Goal: Task Accomplishment & Management: Use online tool/utility

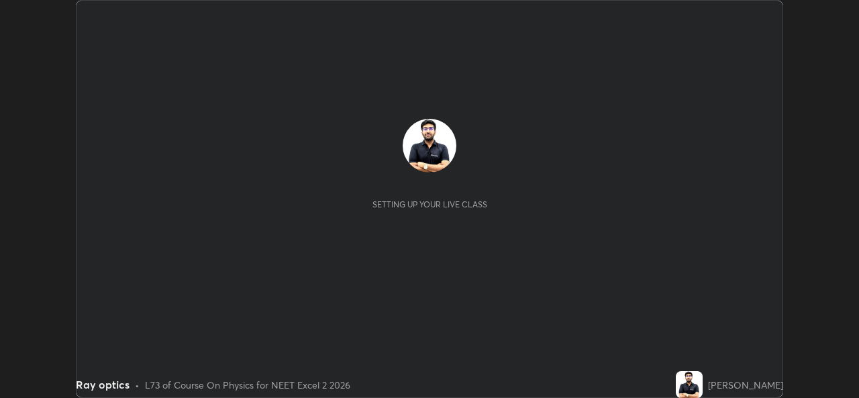
scroll to position [398, 858]
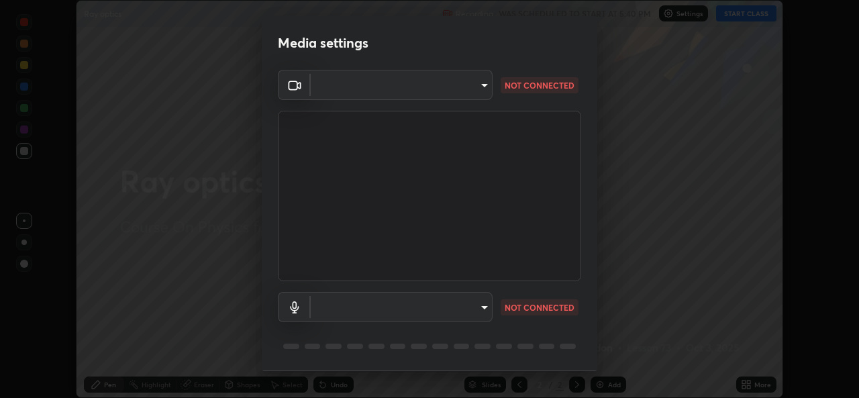
type input "d5dd4d4f0ad50d578cabb58e37a21e958f8cd01c412184e56a13254a0c40bdc7"
type input "36cd9f89a23acff87b04cca3604351d0b29241054667b16386bdc59ab177bbc1"
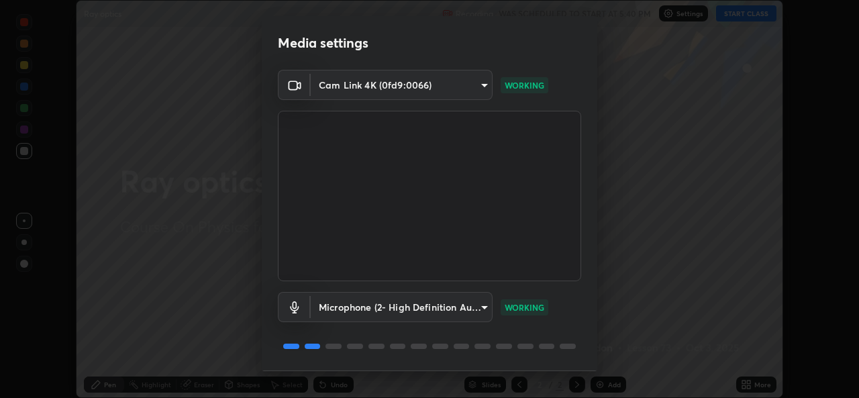
scroll to position [42, 0]
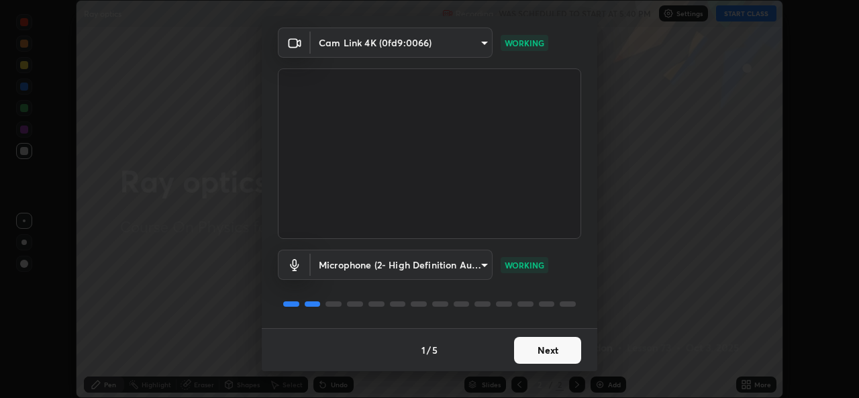
click at [537, 354] on button "Next" at bounding box center [547, 350] width 67 height 27
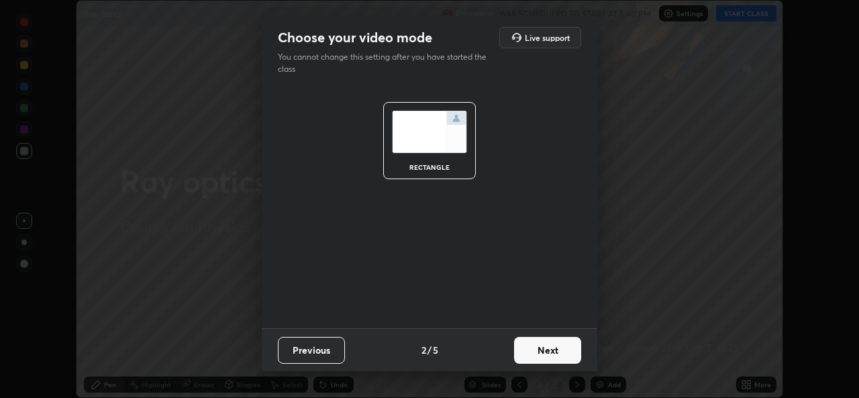
click at [542, 350] on button "Next" at bounding box center [547, 350] width 67 height 27
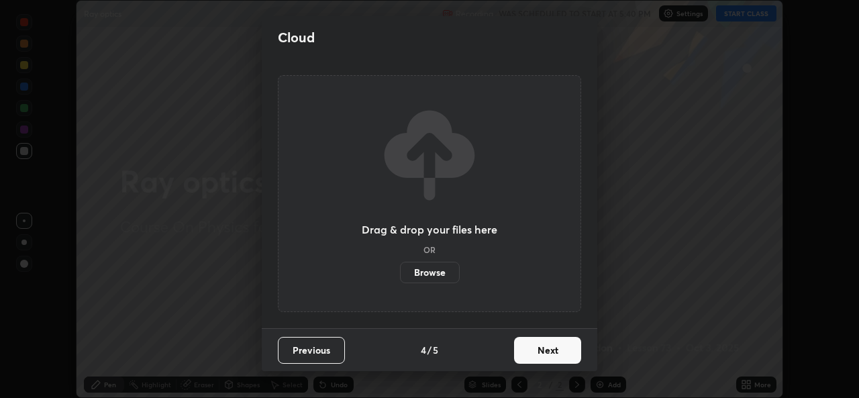
click at [569, 351] on button "Next" at bounding box center [547, 350] width 67 height 27
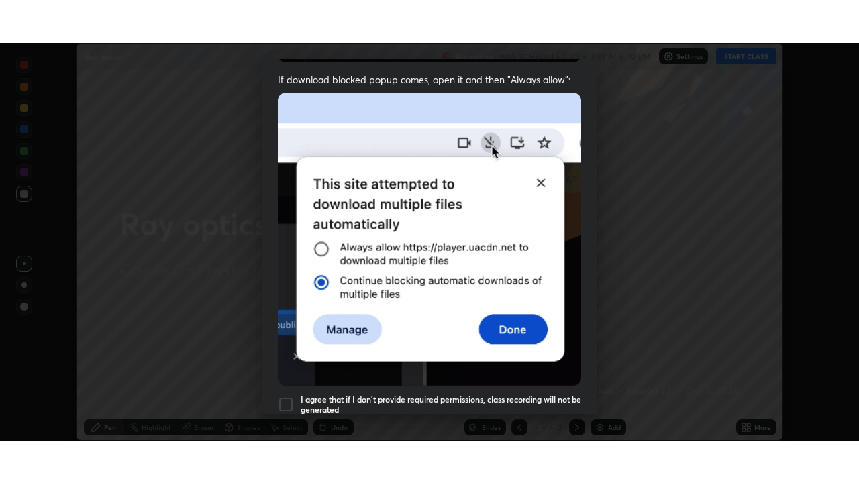
scroll to position [316, 0]
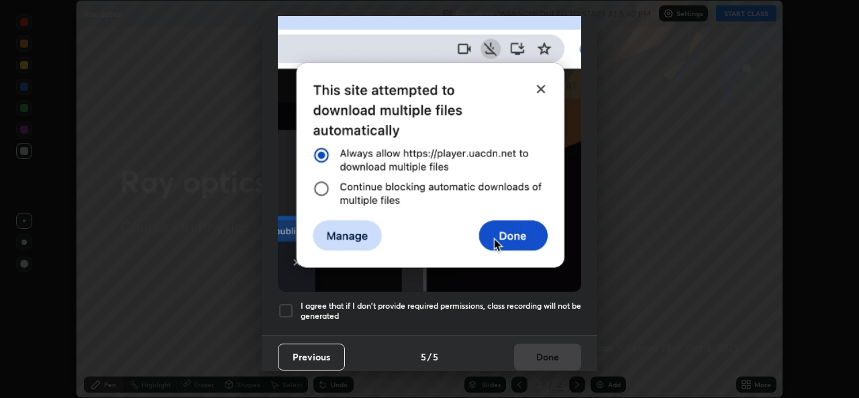
click at [288, 303] on div at bounding box center [286, 311] width 16 height 16
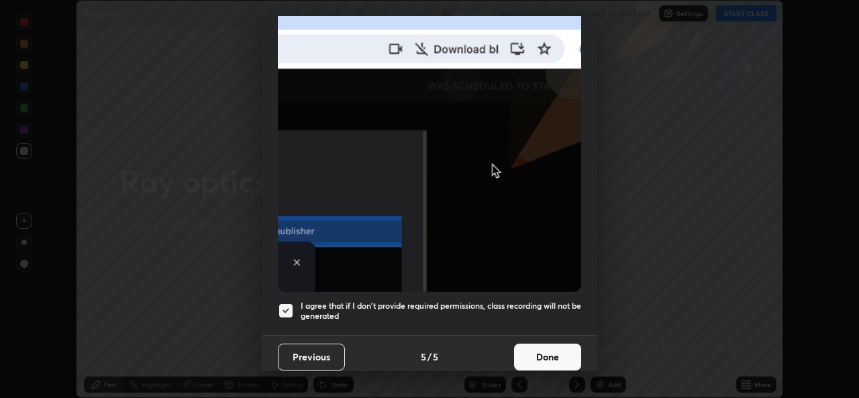
click at [544, 347] on button "Done" at bounding box center [547, 356] width 67 height 27
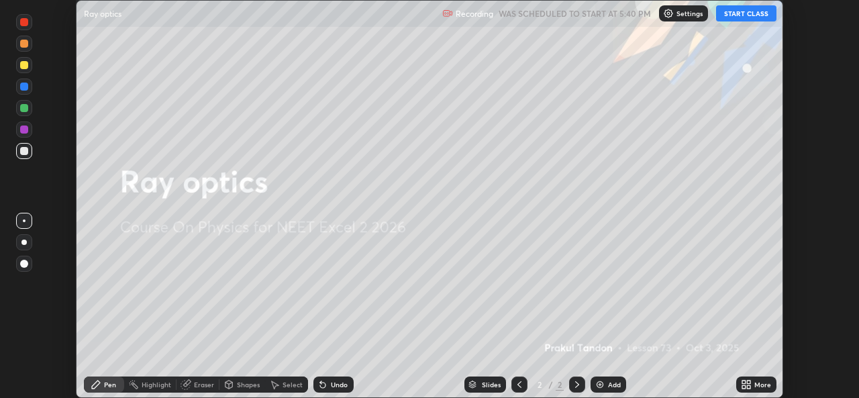
click at [755, 11] on button "START CLASS" at bounding box center [746, 13] width 60 height 16
click at [748, 380] on icon at bounding box center [748, 381] width 3 height 3
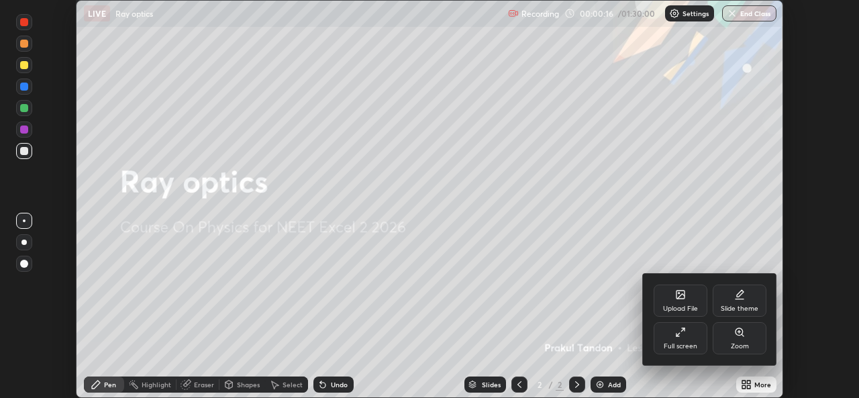
click at [690, 348] on div "Full screen" at bounding box center [680, 346] width 34 height 7
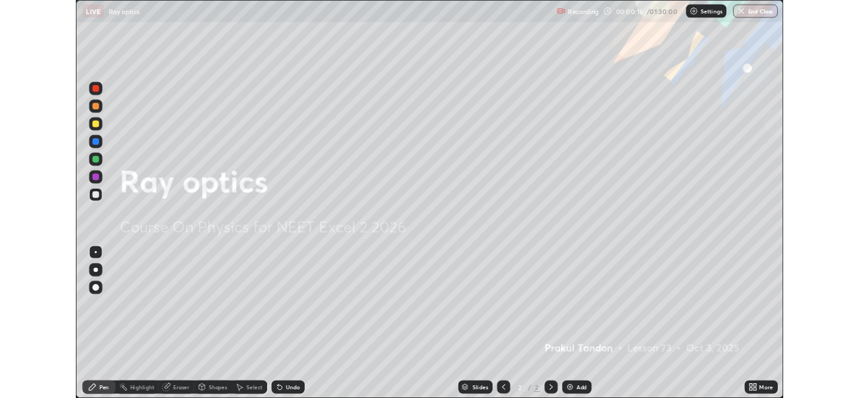
scroll to position [483, 859]
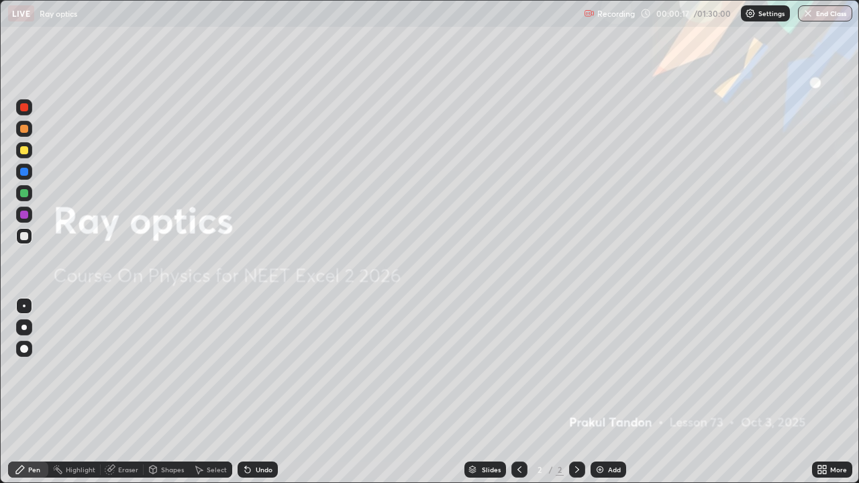
click at [606, 397] on div "Add" at bounding box center [608, 469] width 36 height 16
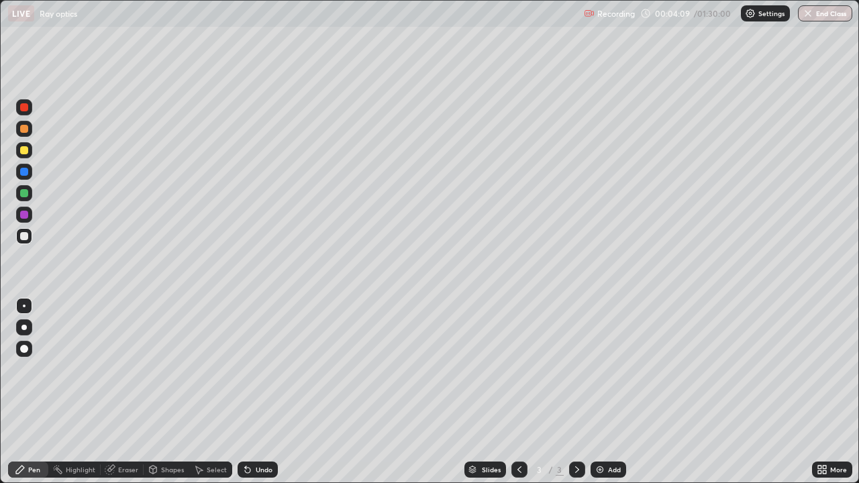
click at [27, 152] on div at bounding box center [24, 150] width 8 height 8
click at [607, 397] on div "Add" at bounding box center [608, 469] width 36 height 16
click at [25, 129] on div at bounding box center [24, 129] width 8 height 8
click at [30, 152] on div at bounding box center [24, 150] width 16 height 16
click at [31, 193] on div at bounding box center [24, 193] width 16 height 16
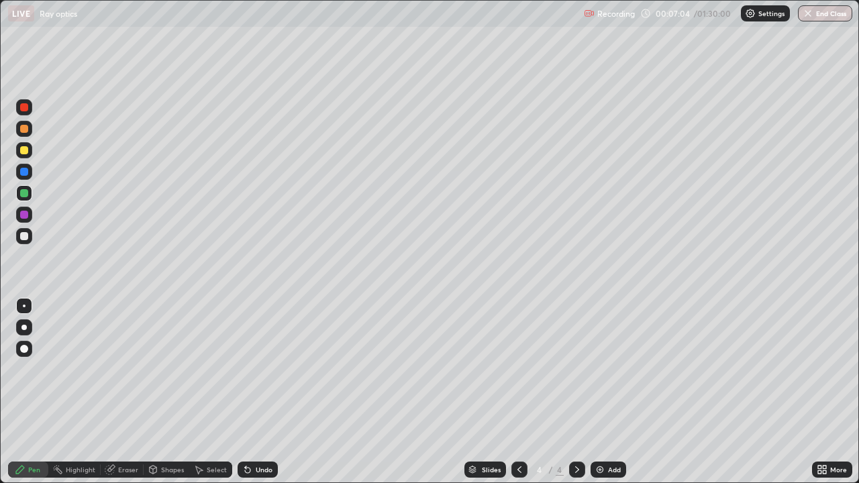
click at [276, 397] on div "Undo" at bounding box center [257, 469] width 40 height 16
click at [604, 397] on div "Add" at bounding box center [608, 469] width 36 height 16
click at [26, 152] on div at bounding box center [24, 150] width 8 height 8
click at [255, 397] on div "Undo" at bounding box center [257, 469] width 40 height 16
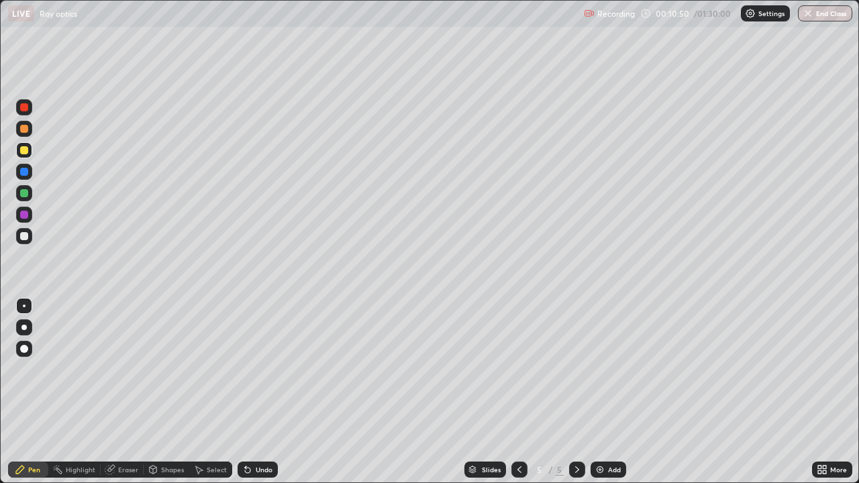
click at [257, 397] on div "Undo" at bounding box center [257, 469] width 40 height 16
click at [256, 397] on div "Undo" at bounding box center [257, 469] width 40 height 16
click at [260, 397] on div "Undo" at bounding box center [257, 469] width 40 height 16
click at [609, 397] on div "Add" at bounding box center [608, 469] width 36 height 16
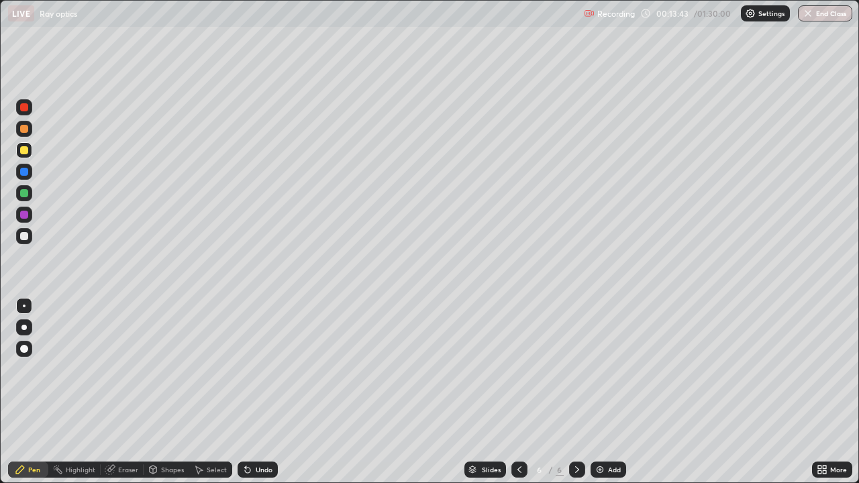
click at [31, 230] on div at bounding box center [24, 236] width 16 height 16
click at [511, 397] on div at bounding box center [519, 469] width 16 height 16
click at [574, 397] on icon at bounding box center [577, 469] width 11 height 11
click at [163, 397] on div "Shapes" at bounding box center [172, 469] width 23 height 7
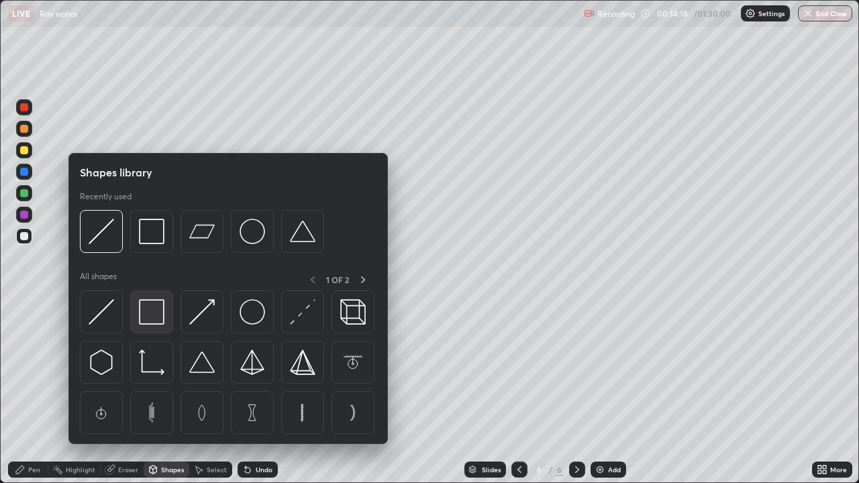
click at [152, 315] on img at bounding box center [151, 311] width 25 height 25
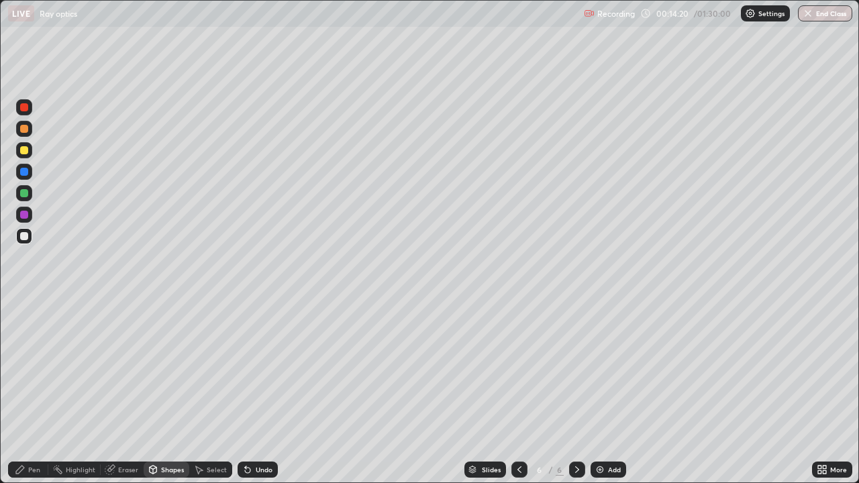
click at [25, 397] on icon at bounding box center [20, 469] width 11 height 11
click at [253, 397] on div "Undo" at bounding box center [257, 469] width 40 height 16
click at [29, 193] on div at bounding box center [24, 193] width 16 height 16
click at [29, 234] on div at bounding box center [24, 236] width 16 height 16
click at [24, 151] on div at bounding box center [24, 150] width 8 height 8
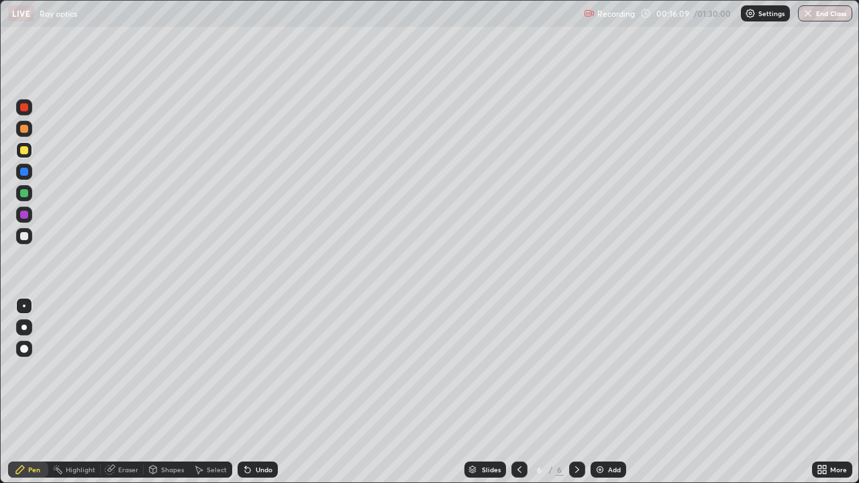
click at [27, 188] on div at bounding box center [24, 193] width 16 height 16
click at [29, 147] on div at bounding box center [24, 150] width 16 height 16
click at [256, 397] on div "Undo" at bounding box center [257, 469] width 40 height 16
click at [253, 397] on div "Undo" at bounding box center [257, 469] width 40 height 16
click at [29, 129] on div at bounding box center [24, 129] width 16 height 16
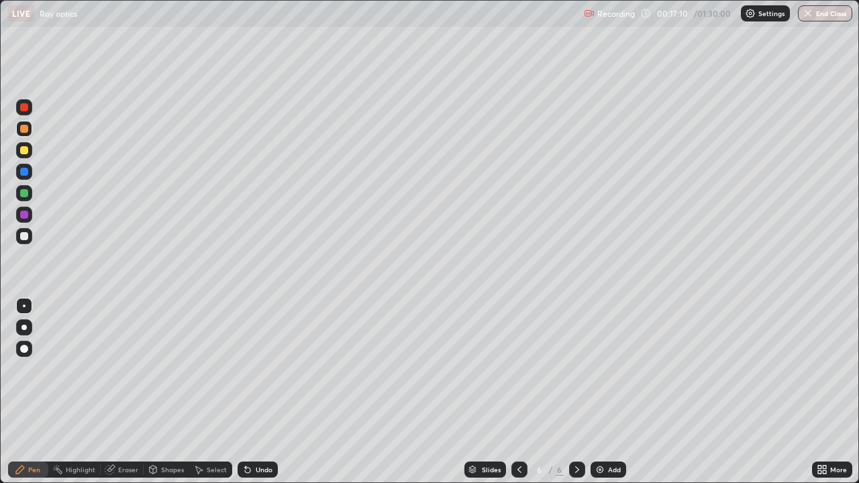
click at [30, 108] on div at bounding box center [24, 107] width 16 height 16
click at [24, 172] on div at bounding box center [24, 172] width 8 height 8
click at [26, 217] on div at bounding box center [24, 215] width 8 height 8
click at [25, 150] on div at bounding box center [24, 150] width 8 height 8
click at [248, 397] on icon at bounding box center [247, 470] width 5 height 5
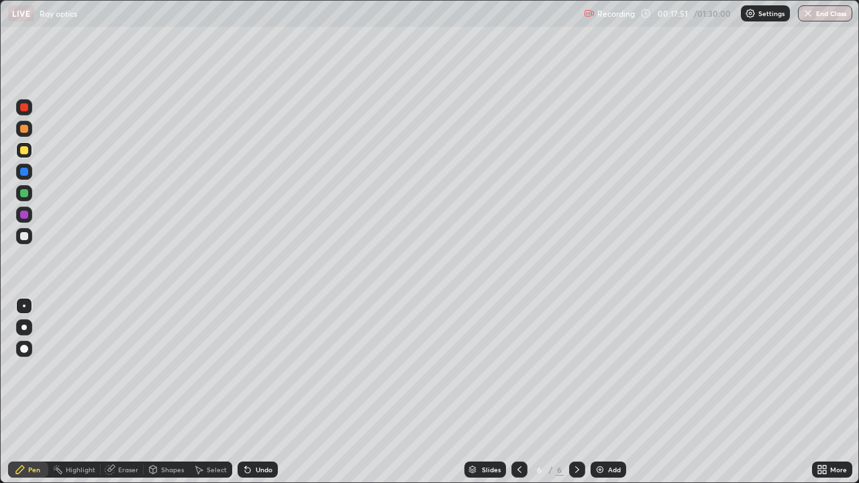
click at [244, 397] on div "Undo" at bounding box center [257, 469] width 40 height 16
click at [121, 397] on div "Eraser" at bounding box center [122, 469] width 43 height 16
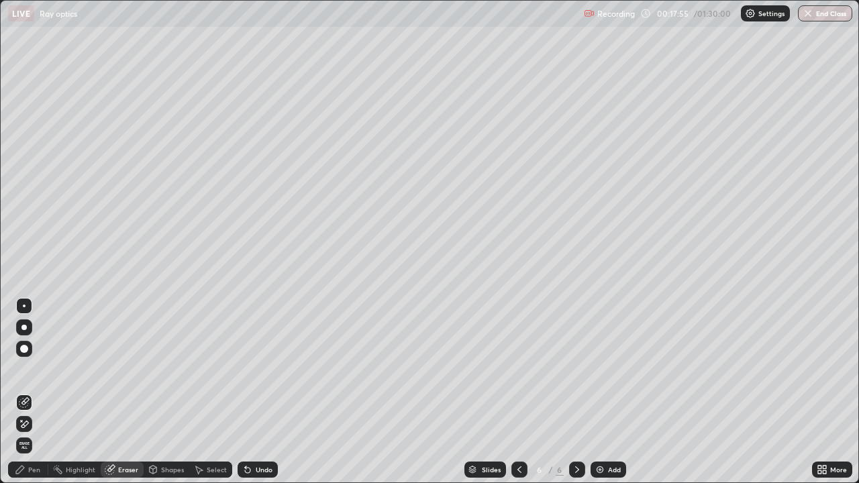
click at [25, 397] on icon at bounding box center [20, 469] width 11 height 11
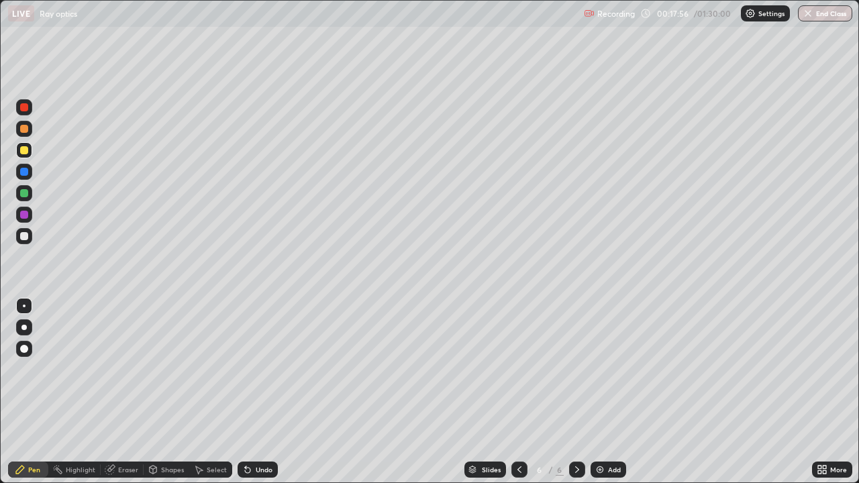
click at [30, 190] on div at bounding box center [24, 193] width 16 height 16
click at [26, 214] on div at bounding box center [24, 215] width 8 height 8
click at [24, 194] on div at bounding box center [24, 193] width 8 height 8
click at [511, 397] on div at bounding box center [519, 469] width 16 height 27
click at [574, 397] on icon at bounding box center [577, 469] width 11 height 11
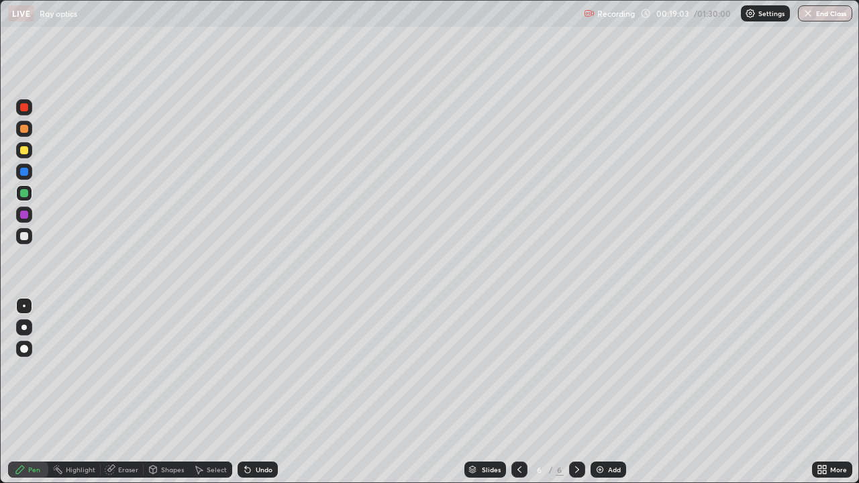
click at [28, 149] on div at bounding box center [24, 150] width 8 height 8
click at [28, 113] on div at bounding box center [24, 107] width 16 height 16
click at [22, 150] on div at bounding box center [24, 150] width 8 height 8
click at [25, 109] on div at bounding box center [24, 107] width 8 height 8
click at [30, 154] on div at bounding box center [24, 150] width 16 height 16
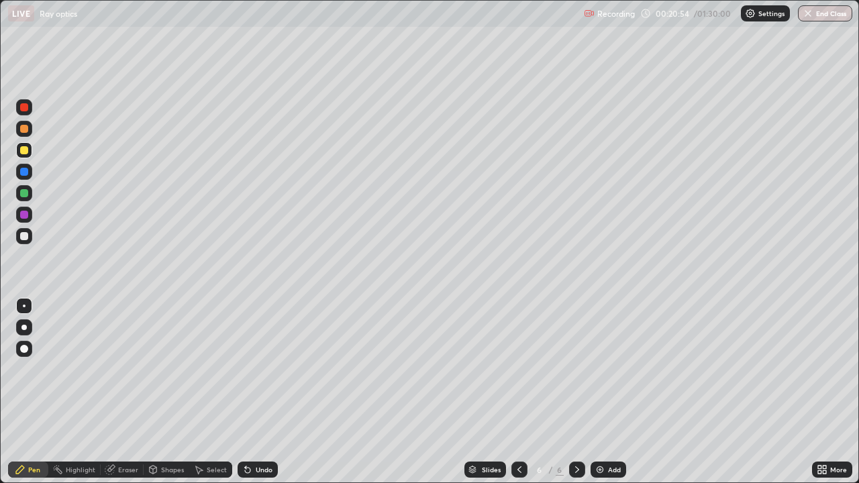
click at [27, 129] on div at bounding box center [24, 129] width 8 height 8
click at [261, 397] on div "Undo" at bounding box center [264, 469] width 17 height 7
click at [256, 397] on div "Undo" at bounding box center [264, 469] width 17 height 7
click at [252, 397] on div "Undo" at bounding box center [257, 469] width 40 height 16
click at [260, 397] on div "Undo" at bounding box center [264, 469] width 17 height 7
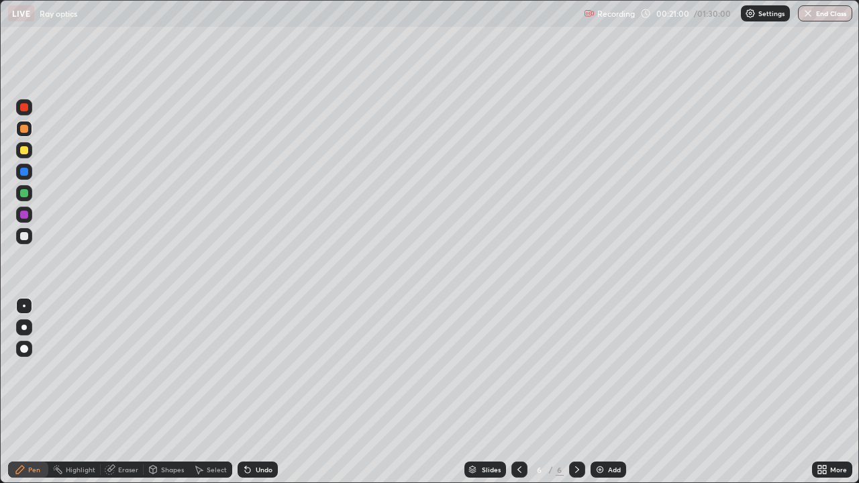
click at [26, 103] on div at bounding box center [24, 107] width 8 height 8
click at [31, 127] on div at bounding box center [24, 129] width 16 height 16
click at [24, 151] on div at bounding box center [24, 150] width 8 height 8
click at [245, 397] on icon at bounding box center [245, 466] width 1 height 1
click at [30, 219] on div at bounding box center [24, 215] width 16 height 16
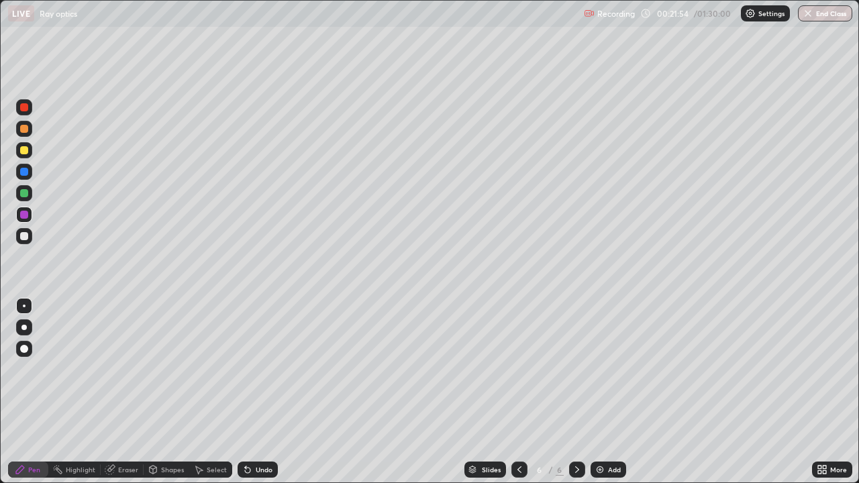
click at [249, 397] on div "Undo" at bounding box center [257, 469] width 40 height 16
click at [252, 397] on div "Undo" at bounding box center [257, 469] width 40 height 16
click at [26, 172] on div at bounding box center [24, 172] width 8 height 8
click at [610, 397] on div "Add" at bounding box center [614, 469] width 13 height 7
click at [25, 237] on div at bounding box center [24, 236] width 8 height 8
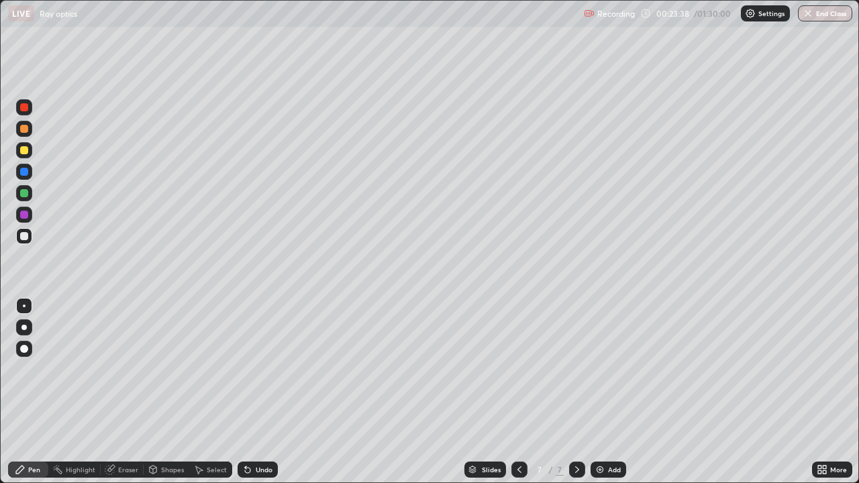
click at [22, 151] on div at bounding box center [24, 150] width 8 height 8
click at [261, 397] on div "Undo" at bounding box center [257, 469] width 40 height 16
click at [250, 397] on icon at bounding box center [247, 469] width 11 height 11
click at [248, 397] on icon at bounding box center [247, 469] width 11 height 11
click at [31, 131] on div at bounding box center [24, 129] width 16 height 16
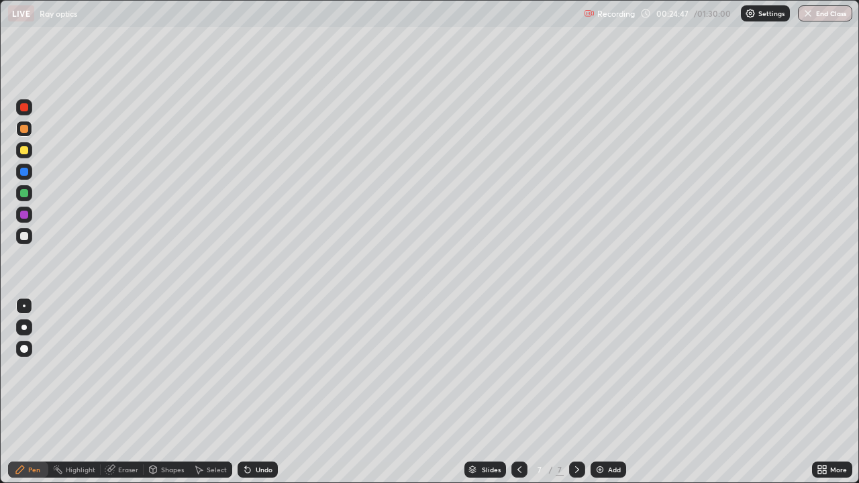
click at [254, 397] on div "Undo" at bounding box center [257, 469] width 40 height 16
click at [30, 193] on div at bounding box center [24, 193] width 16 height 16
click at [25, 109] on div at bounding box center [24, 107] width 8 height 8
click at [24, 129] on div at bounding box center [24, 129] width 8 height 8
click at [26, 191] on div at bounding box center [24, 193] width 8 height 8
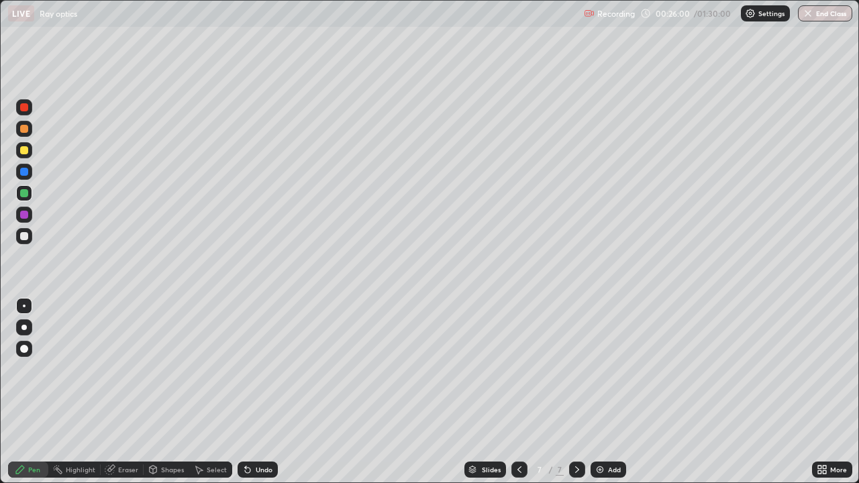
click at [27, 217] on div at bounding box center [24, 215] width 8 height 8
click at [256, 397] on div "Undo" at bounding box center [257, 469] width 40 height 16
click at [266, 397] on div "Undo" at bounding box center [264, 469] width 17 height 7
click at [265, 397] on div "Undo" at bounding box center [264, 469] width 17 height 7
click at [266, 397] on div "Undo" at bounding box center [264, 469] width 17 height 7
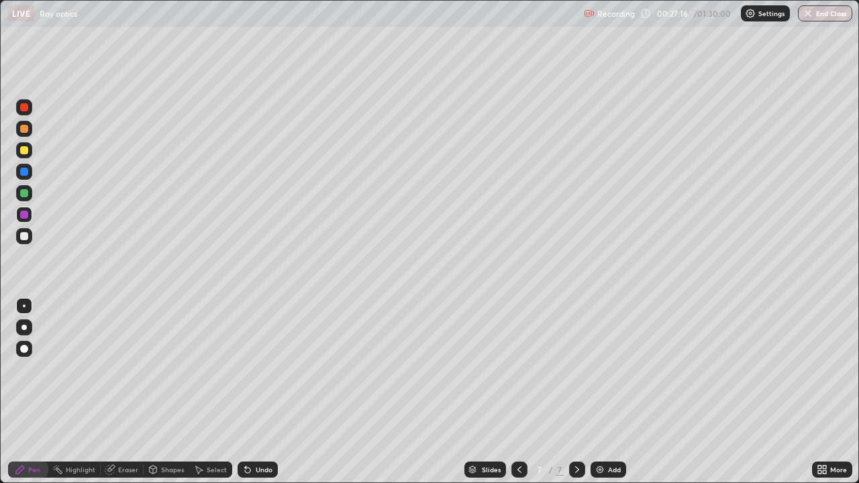
click at [267, 397] on div "Undo" at bounding box center [264, 469] width 17 height 7
click at [268, 397] on div "Undo" at bounding box center [264, 469] width 17 height 7
click at [269, 397] on div "Undo" at bounding box center [264, 469] width 17 height 7
click at [272, 397] on div "Undo" at bounding box center [257, 469] width 40 height 16
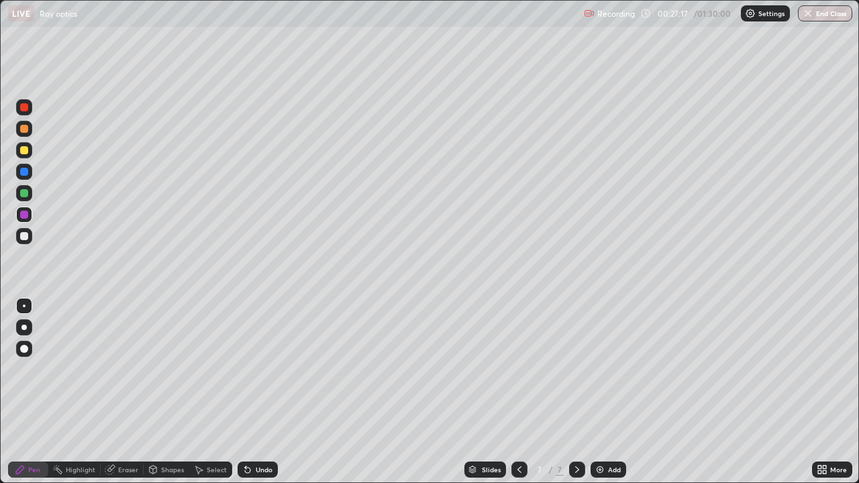
click at [274, 397] on div "Undo" at bounding box center [257, 469] width 40 height 16
click at [273, 397] on div "Undo" at bounding box center [257, 469] width 40 height 16
click at [274, 397] on div "Undo" at bounding box center [257, 469] width 40 height 16
click at [272, 397] on div "Undo" at bounding box center [257, 469] width 40 height 16
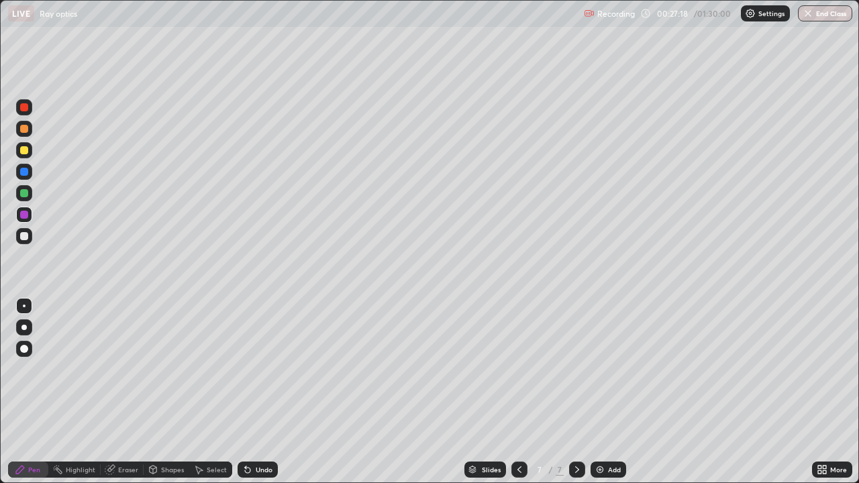
click at [271, 397] on div "Undo" at bounding box center [257, 469] width 40 height 16
click at [270, 397] on div "Undo" at bounding box center [257, 469] width 40 height 16
click at [272, 397] on div "Undo" at bounding box center [257, 469] width 40 height 16
click at [271, 397] on div "Undo" at bounding box center [257, 469] width 40 height 16
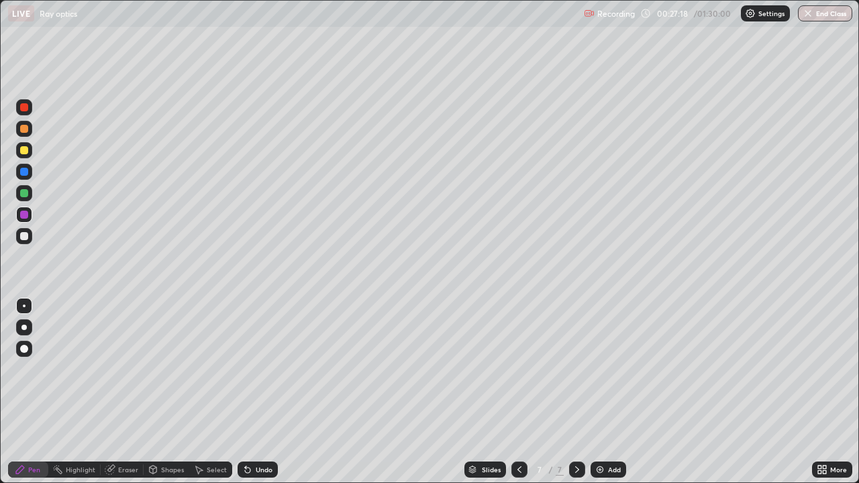
click at [274, 397] on div "Undo" at bounding box center [257, 469] width 40 height 16
click at [276, 397] on div "Undo" at bounding box center [257, 469] width 40 height 16
click at [274, 397] on div "Undo" at bounding box center [257, 469] width 40 height 16
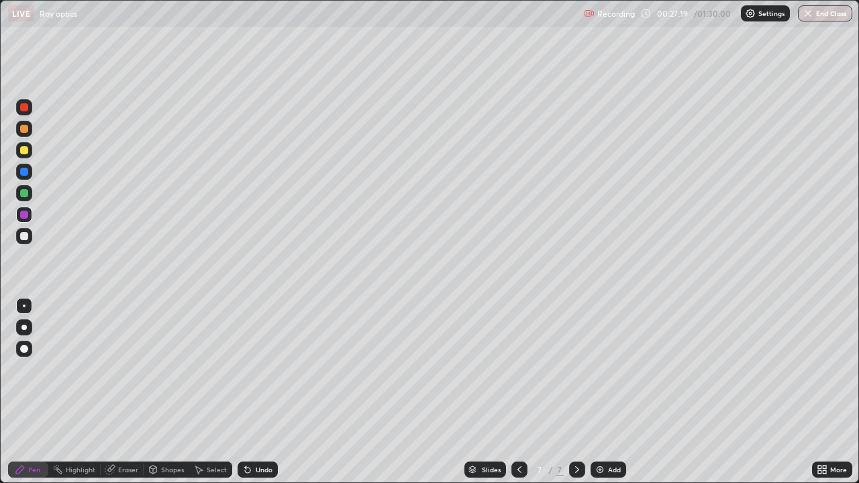
click at [274, 397] on div "Undo" at bounding box center [257, 469] width 40 height 16
click at [273, 397] on div "Undo" at bounding box center [257, 469] width 40 height 16
click at [275, 397] on div "Undo" at bounding box center [257, 469] width 40 height 16
click at [273, 397] on div "Undo" at bounding box center [257, 469] width 40 height 16
click at [274, 397] on div "Undo" at bounding box center [257, 469] width 40 height 16
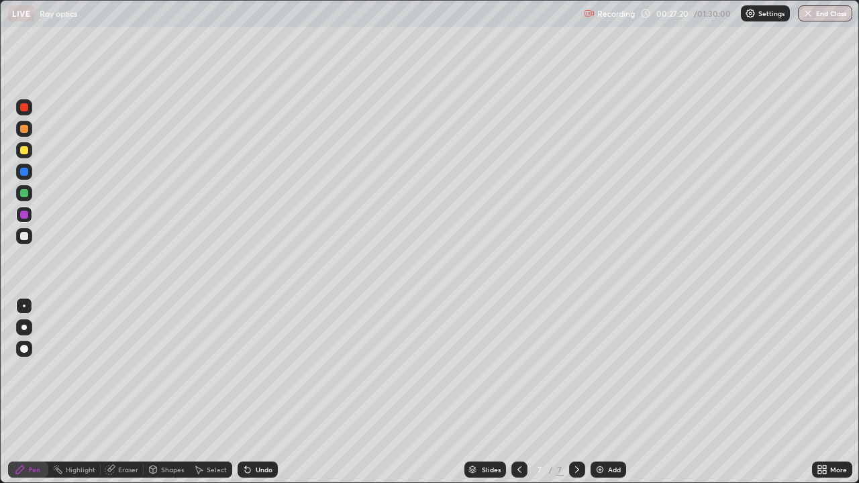
click at [274, 397] on div "Undo" at bounding box center [257, 469] width 40 height 16
click at [259, 397] on div "Undo" at bounding box center [264, 469] width 17 height 7
click at [264, 397] on div "Undo" at bounding box center [264, 469] width 17 height 7
click at [268, 397] on div "Undo" at bounding box center [264, 469] width 17 height 7
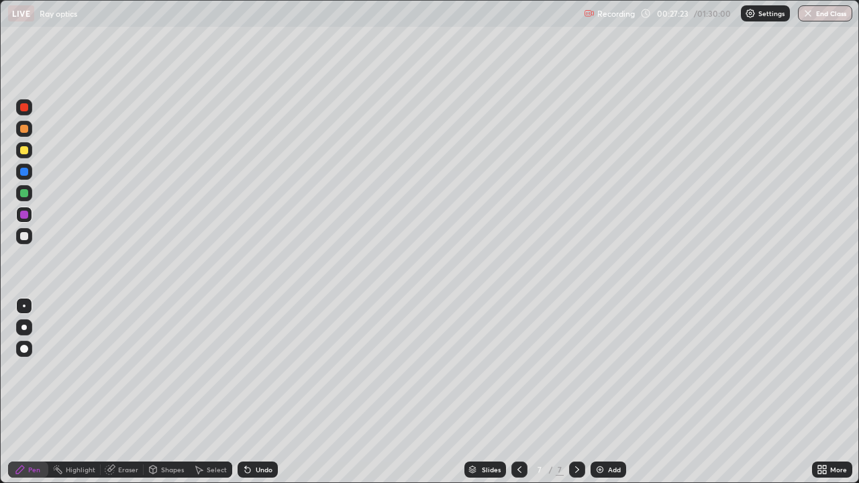
click at [268, 397] on div "Undo" at bounding box center [257, 469] width 40 height 16
click at [268, 397] on div "Undo" at bounding box center [264, 469] width 17 height 7
click at [267, 397] on div "Undo" at bounding box center [264, 469] width 17 height 7
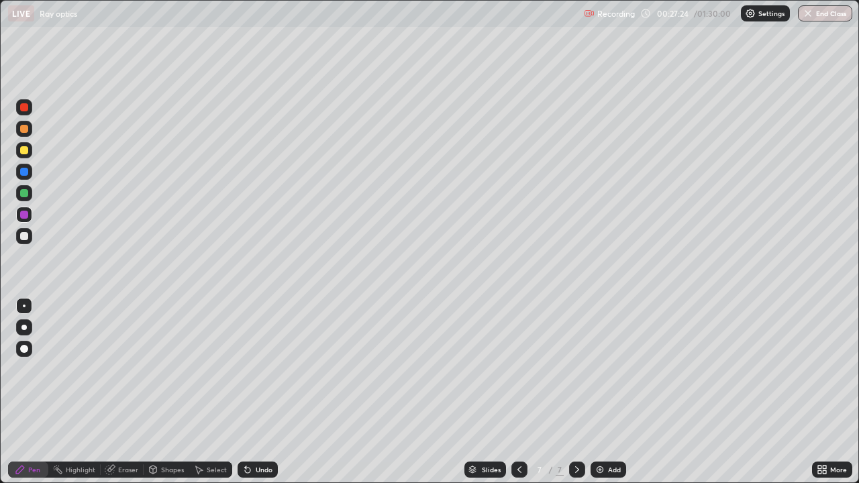
click at [269, 397] on div "Undo" at bounding box center [264, 469] width 17 height 7
click at [268, 397] on div "Undo" at bounding box center [264, 469] width 17 height 7
click at [269, 397] on div "Undo" at bounding box center [264, 469] width 17 height 7
click at [270, 397] on div "Undo" at bounding box center [264, 469] width 17 height 7
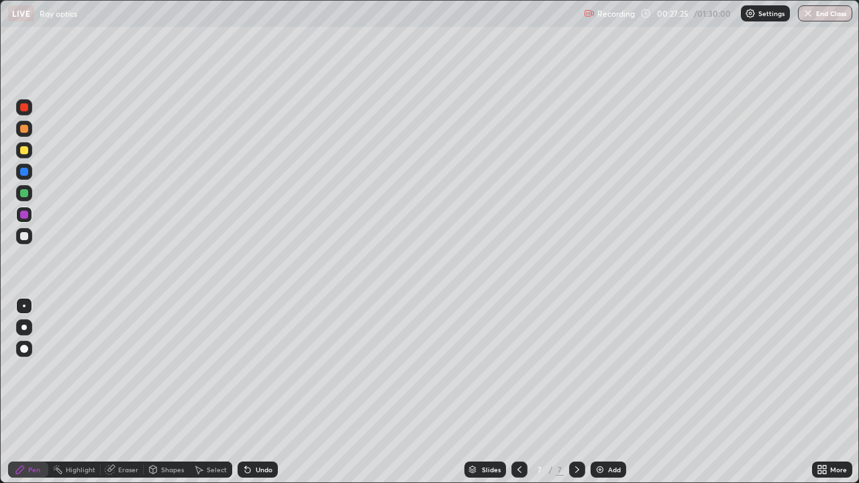
click at [273, 397] on div "Undo" at bounding box center [257, 469] width 40 height 16
click at [270, 397] on div "Undo" at bounding box center [257, 469] width 40 height 16
click at [271, 397] on div "Undo" at bounding box center [257, 469] width 40 height 16
click at [23, 127] on div at bounding box center [24, 129] width 8 height 8
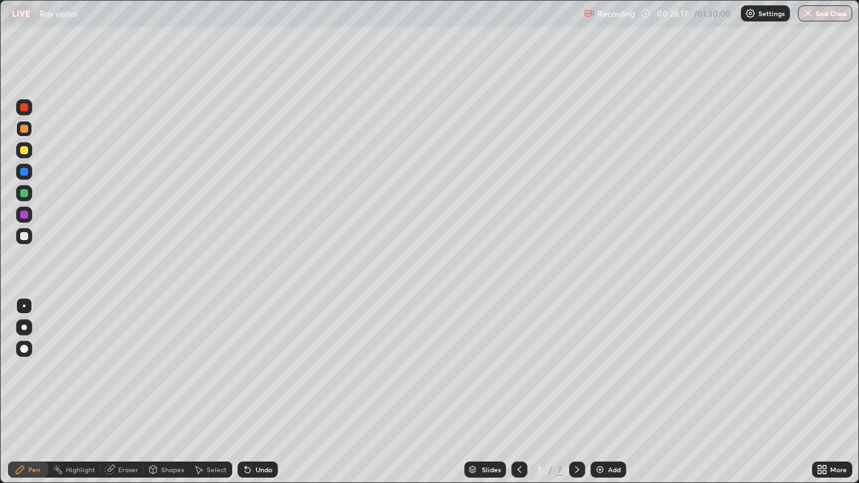
click at [25, 193] on div at bounding box center [24, 193] width 8 height 8
click at [23, 154] on div at bounding box center [24, 150] width 8 height 8
click at [27, 215] on div at bounding box center [24, 215] width 8 height 8
click at [27, 151] on div at bounding box center [24, 150] width 8 height 8
click at [25, 215] on div at bounding box center [24, 215] width 8 height 8
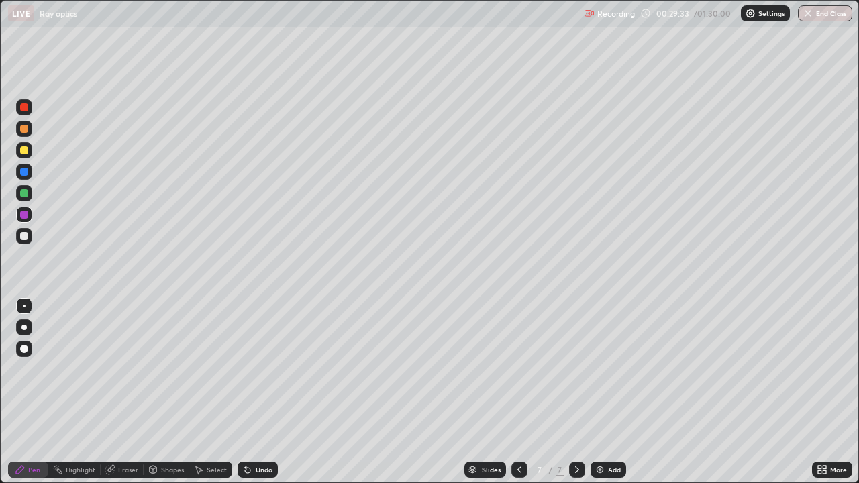
click at [246, 397] on icon at bounding box center [247, 470] width 5 height 5
click at [245, 397] on icon at bounding box center [247, 470] width 5 height 5
click at [250, 397] on icon at bounding box center [247, 469] width 11 height 11
click at [246, 397] on icon at bounding box center [247, 470] width 5 height 5
click at [250, 397] on icon at bounding box center [247, 469] width 11 height 11
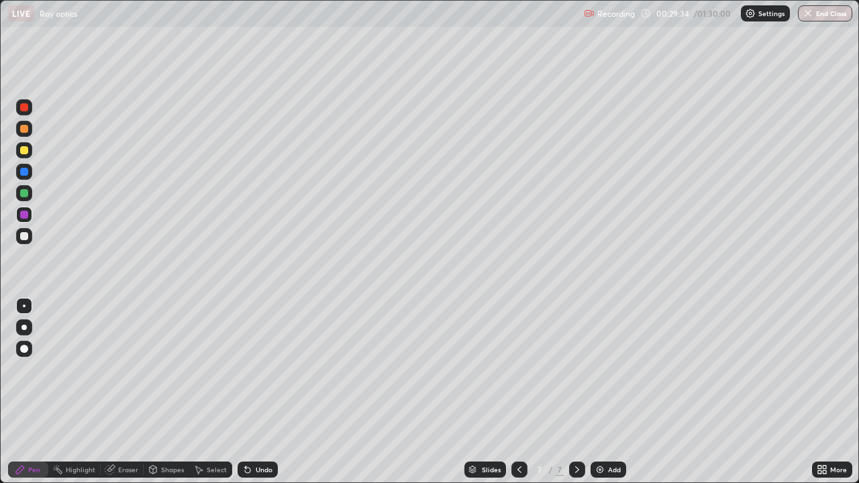
click at [258, 397] on div "Undo" at bounding box center [257, 469] width 40 height 16
click at [23, 110] on div at bounding box center [24, 107] width 8 height 8
click at [250, 397] on icon at bounding box center [247, 469] width 11 height 11
click at [258, 397] on div "Undo" at bounding box center [264, 469] width 17 height 7
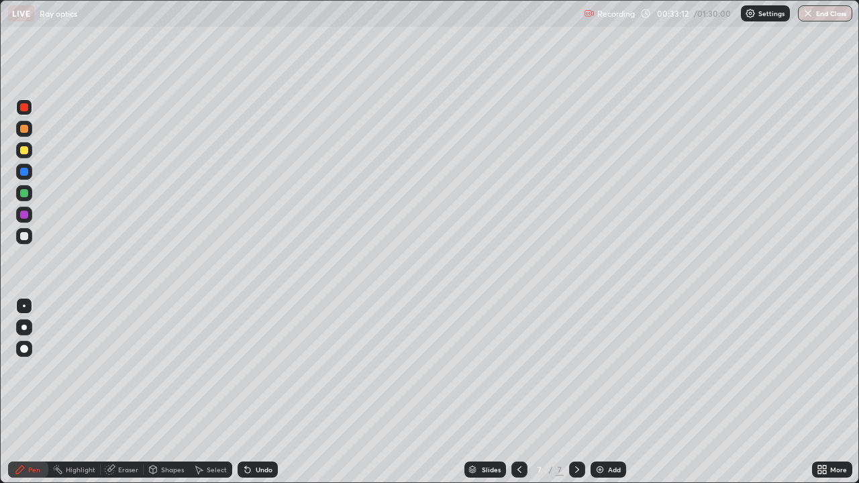
click at [611, 397] on div "Add" at bounding box center [614, 469] width 13 height 7
click at [29, 241] on div at bounding box center [24, 236] width 16 height 16
click at [25, 150] on div at bounding box center [24, 150] width 8 height 8
click at [258, 397] on div "Undo" at bounding box center [264, 469] width 17 height 7
click at [266, 397] on div "Undo" at bounding box center [264, 469] width 17 height 7
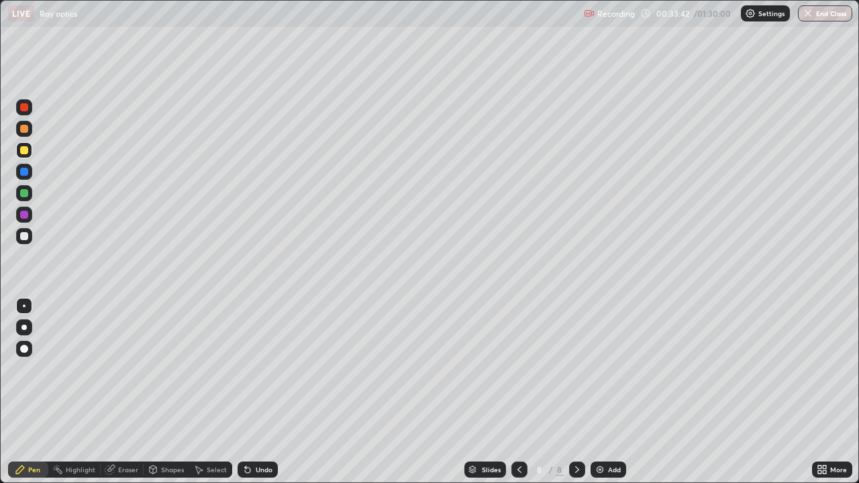
click at [26, 195] on div at bounding box center [24, 193] width 8 height 8
click at [259, 397] on div "Undo" at bounding box center [264, 469] width 17 height 7
click at [25, 133] on div at bounding box center [24, 129] width 16 height 16
click at [22, 105] on div at bounding box center [24, 107] width 8 height 8
click at [26, 152] on div at bounding box center [24, 150] width 8 height 8
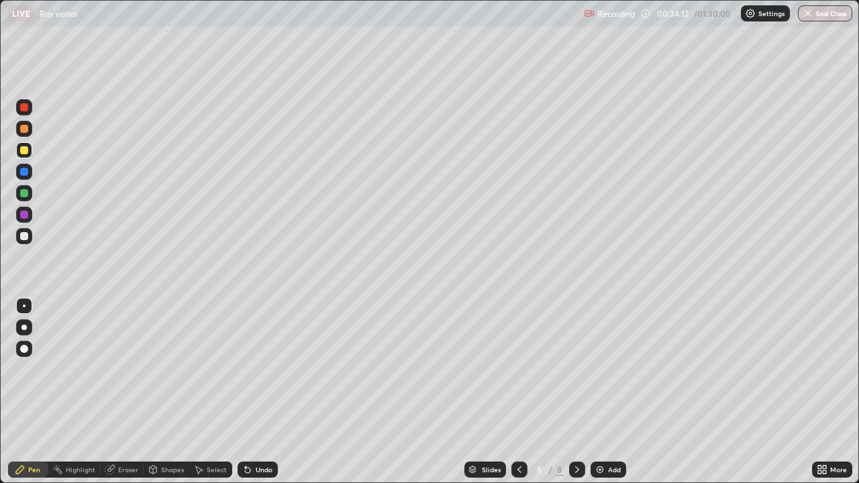
click at [21, 109] on div at bounding box center [24, 107] width 8 height 8
click at [24, 213] on div at bounding box center [24, 215] width 8 height 8
click at [256, 397] on div "Undo" at bounding box center [264, 469] width 17 height 7
click at [31, 192] on div at bounding box center [24, 193] width 16 height 16
click at [25, 150] on div at bounding box center [24, 150] width 8 height 8
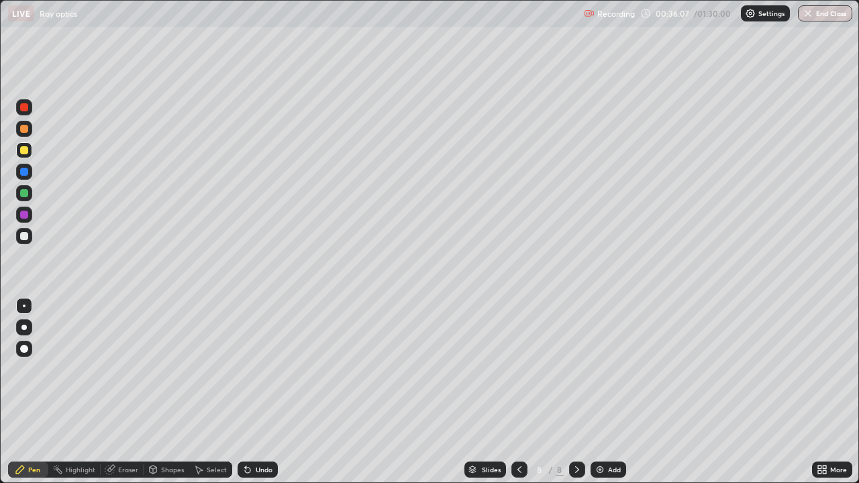
click at [27, 170] on div at bounding box center [24, 172] width 8 height 8
click at [25, 129] on div at bounding box center [24, 129] width 8 height 8
click at [26, 172] on div at bounding box center [24, 172] width 8 height 8
click at [254, 397] on div "Undo" at bounding box center [257, 469] width 40 height 16
click at [256, 397] on div "Undo" at bounding box center [264, 469] width 17 height 7
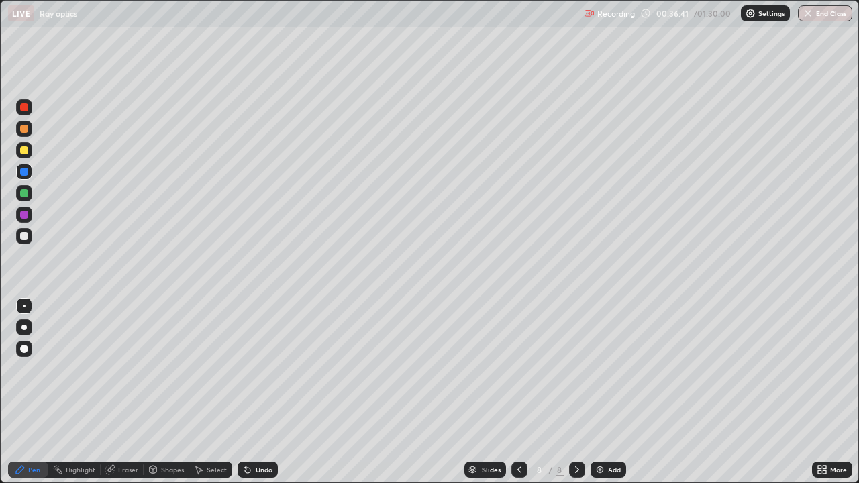
click at [259, 397] on div "Undo" at bounding box center [264, 469] width 17 height 7
click at [256, 397] on div "Undo" at bounding box center [264, 469] width 17 height 7
click at [255, 397] on div "Undo" at bounding box center [257, 469] width 40 height 16
click at [258, 397] on div "Undo" at bounding box center [264, 469] width 17 height 7
click at [25, 150] on div at bounding box center [24, 150] width 8 height 8
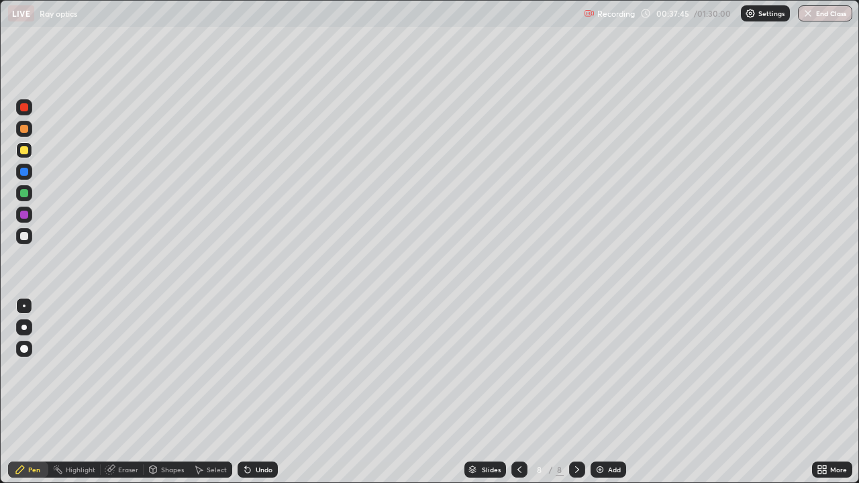
click at [246, 397] on icon at bounding box center [247, 470] width 5 height 5
click at [245, 397] on div "Undo" at bounding box center [257, 469] width 40 height 16
click at [247, 397] on div "Undo" at bounding box center [257, 469] width 40 height 16
click at [251, 397] on div "Undo" at bounding box center [257, 469] width 40 height 16
click at [253, 397] on div "Undo" at bounding box center [257, 469] width 40 height 16
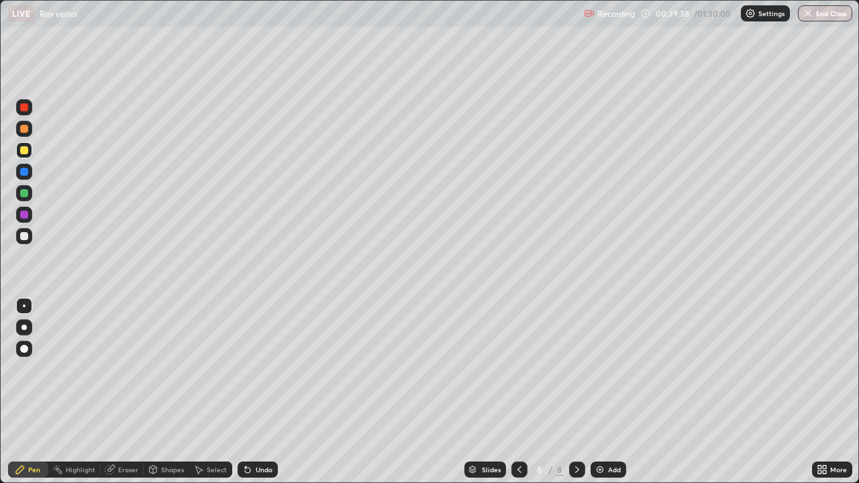
click at [605, 397] on div "Add" at bounding box center [608, 469] width 36 height 16
click at [249, 397] on div "Undo" at bounding box center [257, 469] width 40 height 16
click at [254, 397] on div "Undo" at bounding box center [257, 469] width 40 height 16
click at [256, 397] on div "Undo" at bounding box center [257, 469] width 40 height 16
click at [624, 397] on div "Slides 9 / 9 Add" at bounding box center [545, 469] width 534 height 27
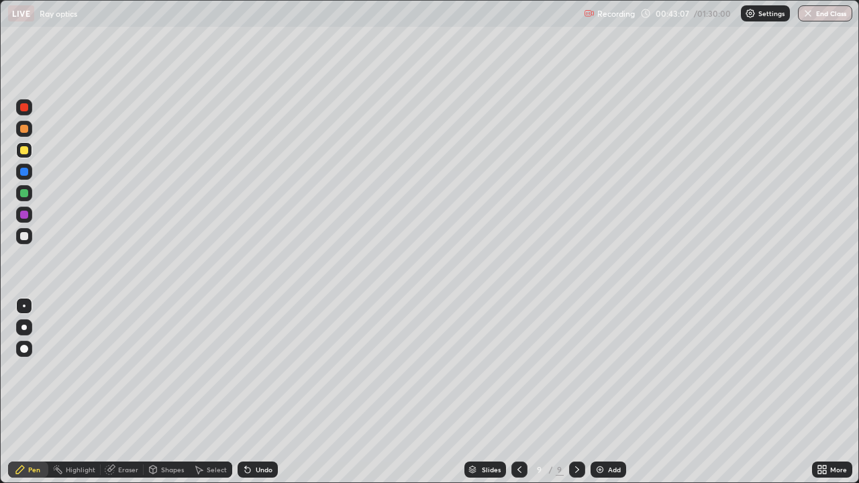
click at [614, 397] on div "Add" at bounding box center [614, 469] width 13 height 7
click at [164, 397] on div "Shapes" at bounding box center [172, 469] width 23 height 7
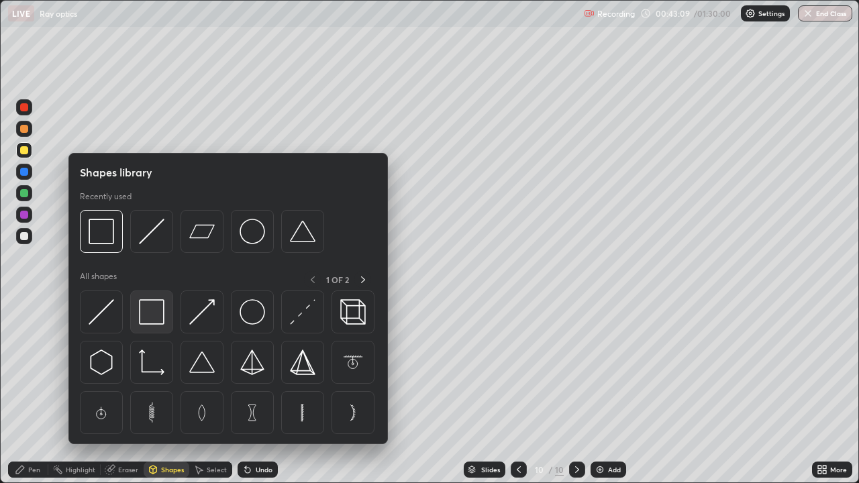
click at [149, 308] on img at bounding box center [151, 311] width 25 height 25
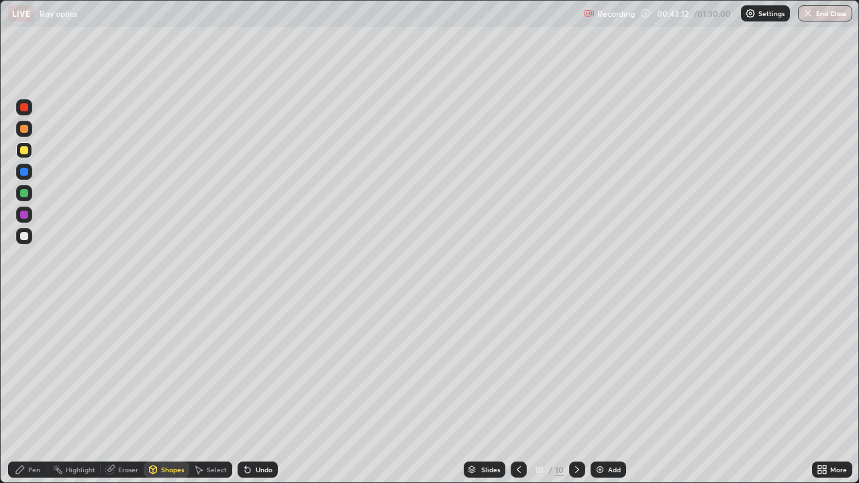
click at [256, 397] on div "Undo" at bounding box center [264, 469] width 17 height 7
click at [23, 242] on div at bounding box center [24, 236] width 16 height 16
click at [260, 397] on div "Undo" at bounding box center [264, 469] width 17 height 7
click at [25, 397] on div "Pen" at bounding box center [28, 469] width 40 height 16
click at [245, 397] on icon at bounding box center [245, 466] width 1 height 1
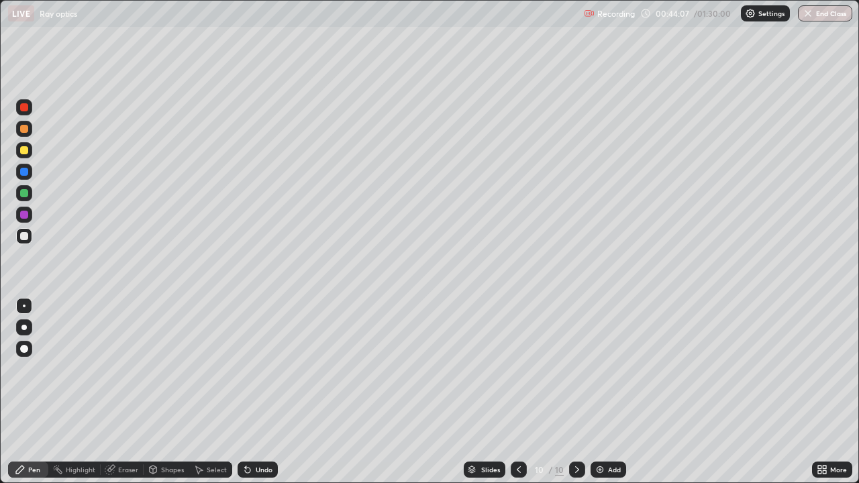
click at [264, 397] on div "Undo" at bounding box center [257, 469] width 40 height 16
click at [250, 397] on icon at bounding box center [247, 469] width 11 height 11
click at [25, 155] on div at bounding box center [24, 150] width 16 height 16
click at [28, 233] on div at bounding box center [24, 236] width 16 height 16
click at [25, 152] on div at bounding box center [24, 150] width 8 height 8
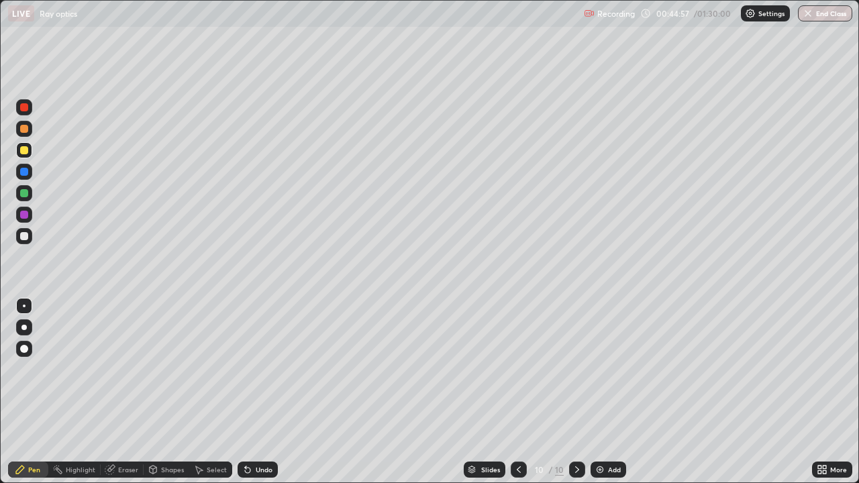
click at [262, 397] on div "Undo" at bounding box center [264, 469] width 17 height 7
click at [260, 397] on div "Undo" at bounding box center [264, 469] width 17 height 7
click at [260, 397] on div "Undo" at bounding box center [257, 469] width 40 height 16
click at [262, 397] on div "Undo" at bounding box center [257, 469] width 40 height 16
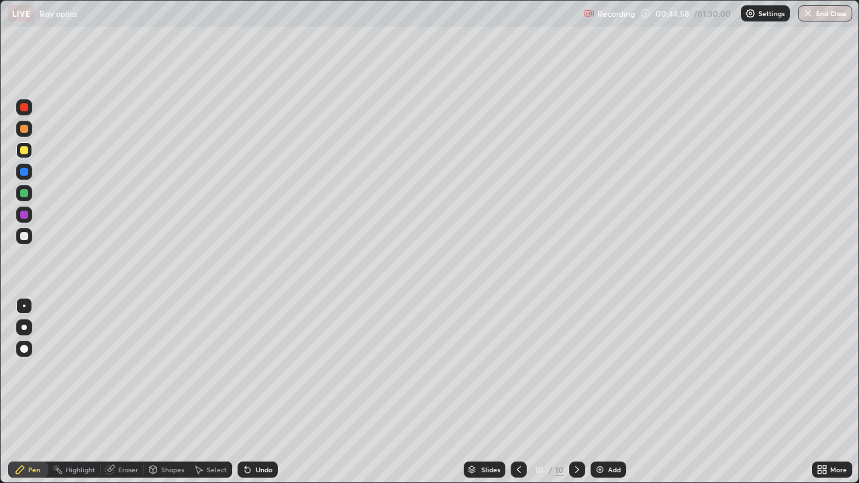
click at [262, 397] on div "Undo" at bounding box center [257, 469] width 40 height 16
click at [263, 397] on div "Undo" at bounding box center [257, 469] width 40 height 16
click at [265, 397] on div "Undo" at bounding box center [257, 469] width 40 height 16
click at [270, 397] on div "Undo" at bounding box center [257, 469] width 40 height 16
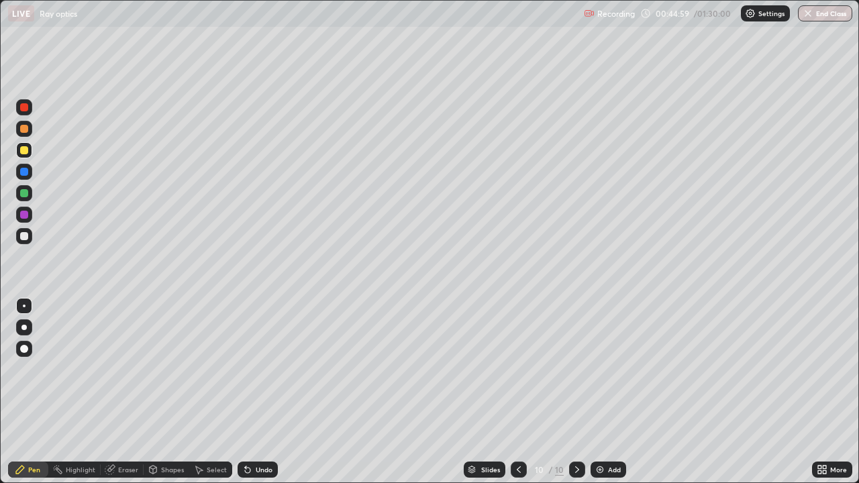
click at [268, 397] on div "Undo" at bounding box center [257, 469] width 40 height 16
click at [266, 397] on div "Undo" at bounding box center [257, 469] width 40 height 16
click at [267, 397] on div "Undo" at bounding box center [257, 469] width 40 height 16
click at [30, 235] on div at bounding box center [24, 236] width 16 height 16
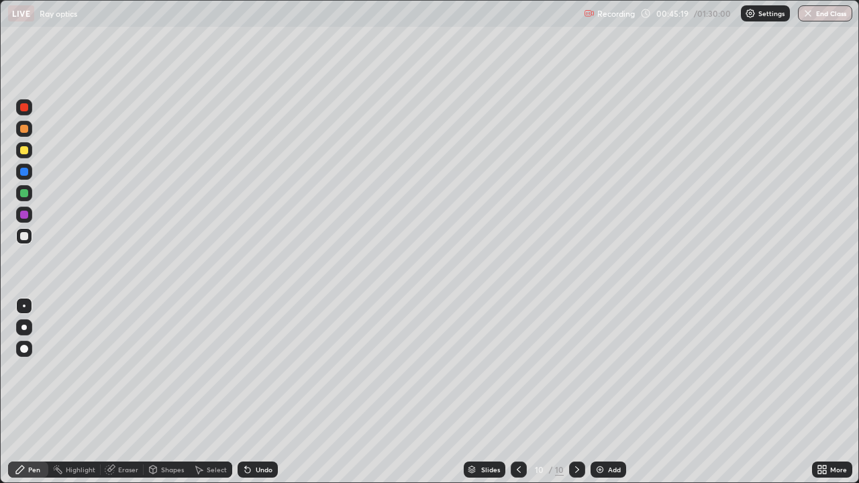
click at [32, 154] on div at bounding box center [24, 150] width 16 height 16
click at [260, 397] on div "Undo" at bounding box center [264, 469] width 17 height 7
click at [253, 397] on div "Undo" at bounding box center [257, 469] width 40 height 16
click at [250, 397] on div "Undo" at bounding box center [257, 469] width 40 height 16
click at [256, 397] on div "Undo" at bounding box center [257, 469] width 40 height 16
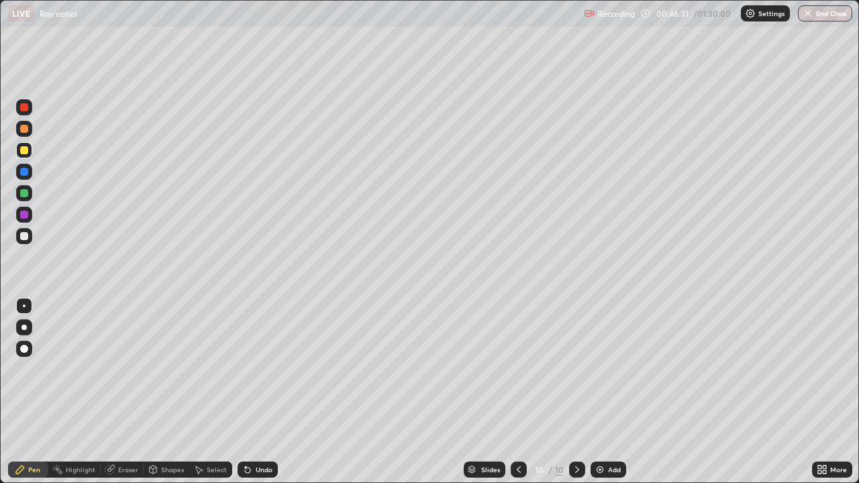
click at [267, 397] on div "Undo" at bounding box center [264, 469] width 17 height 7
click at [268, 397] on div "Undo" at bounding box center [257, 469] width 40 height 16
click at [262, 397] on div "Undo" at bounding box center [264, 469] width 17 height 7
click at [264, 397] on div "Undo" at bounding box center [264, 469] width 17 height 7
click at [263, 397] on div "Undo" at bounding box center [264, 469] width 17 height 7
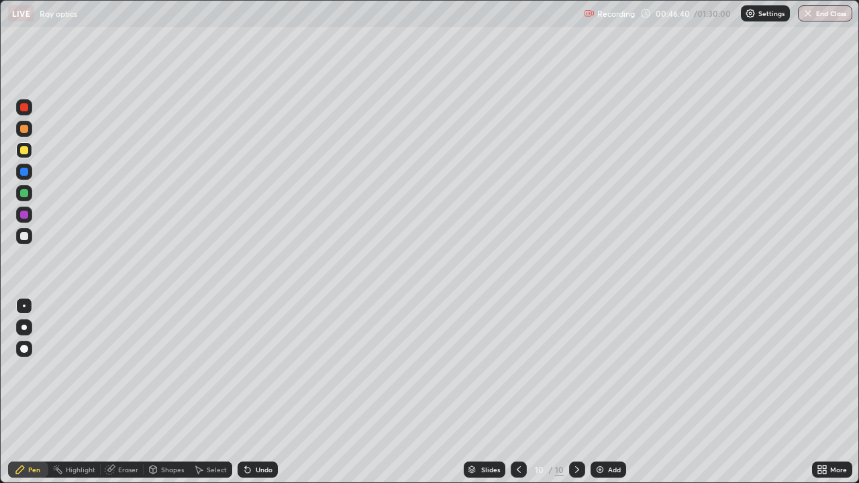
click at [266, 397] on div "Undo" at bounding box center [264, 469] width 17 height 7
click at [272, 397] on div "Undo" at bounding box center [257, 469] width 40 height 16
click at [262, 397] on div "Undo" at bounding box center [257, 469] width 40 height 16
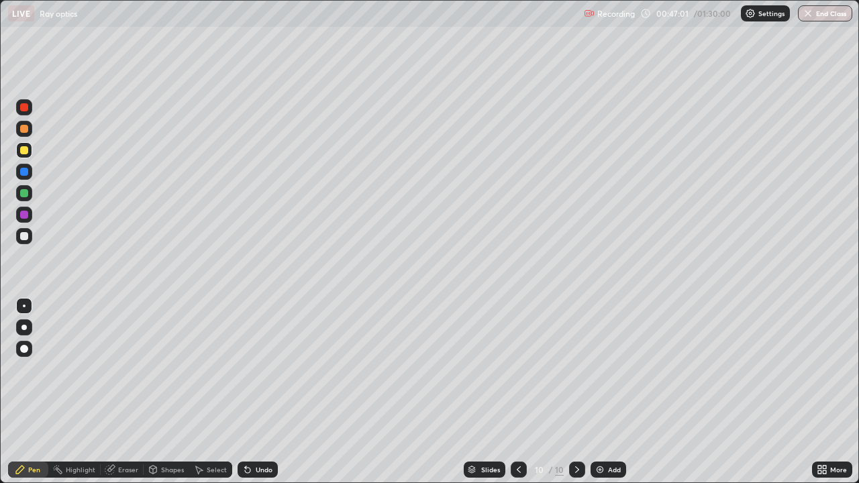
click at [262, 397] on div "Undo" at bounding box center [257, 469] width 40 height 16
click at [261, 397] on div "Undo" at bounding box center [264, 469] width 17 height 7
click at [258, 397] on div "Undo" at bounding box center [264, 469] width 17 height 7
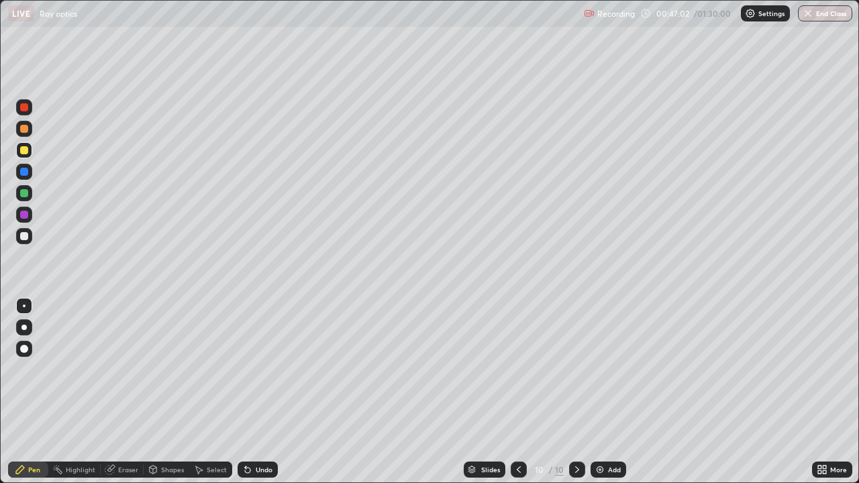
click at [258, 397] on div "Undo" at bounding box center [264, 469] width 17 height 7
click at [259, 397] on div "Undo" at bounding box center [264, 469] width 17 height 7
click at [258, 397] on div "Undo" at bounding box center [264, 469] width 17 height 7
click at [258, 397] on div "Undo" at bounding box center [257, 469] width 40 height 16
click at [260, 397] on div "Undo" at bounding box center [257, 469] width 40 height 16
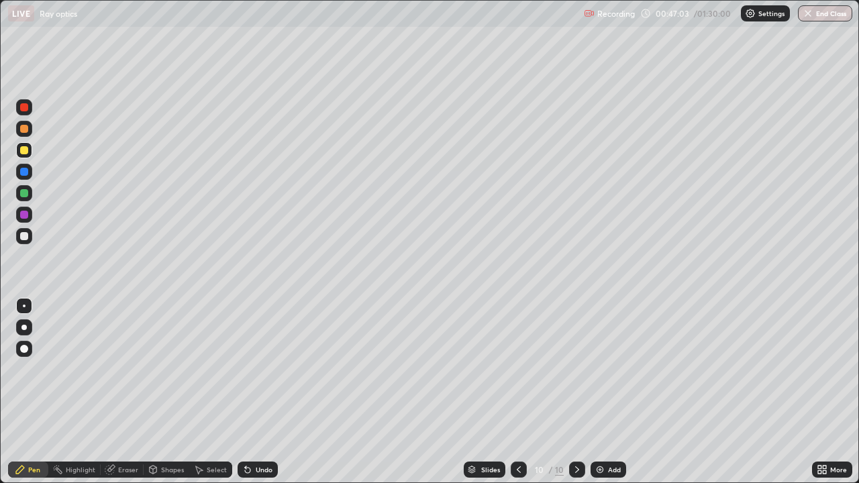
click at [258, 397] on div "Undo" at bounding box center [257, 469] width 40 height 16
click at [260, 397] on div "Undo" at bounding box center [257, 469] width 40 height 16
click at [21, 129] on div at bounding box center [24, 129] width 8 height 8
click at [257, 397] on div "Undo" at bounding box center [257, 469] width 40 height 16
click at [252, 397] on div "Undo" at bounding box center [257, 469] width 40 height 16
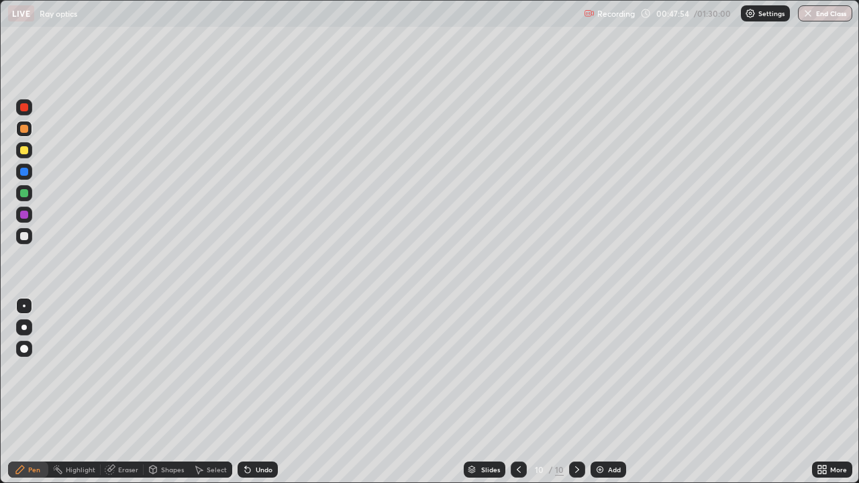
click at [24, 149] on div at bounding box center [24, 150] width 8 height 8
click at [256, 397] on div "Undo" at bounding box center [264, 469] width 17 height 7
click at [253, 397] on div "Undo" at bounding box center [257, 469] width 40 height 16
click at [262, 397] on div "Undo" at bounding box center [264, 469] width 17 height 7
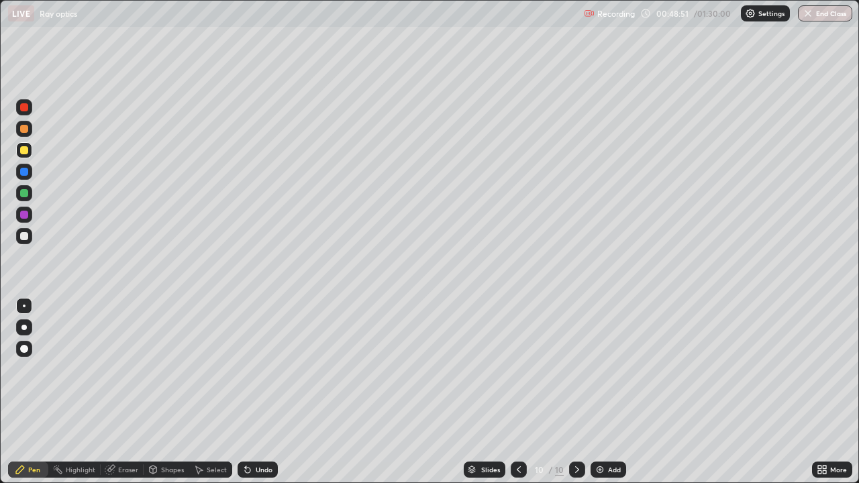
click at [265, 397] on div "Undo" at bounding box center [264, 469] width 17 height 7
click at [126, 397] on div "Eraser" at bounding box center [128, 469] width 20 height 7
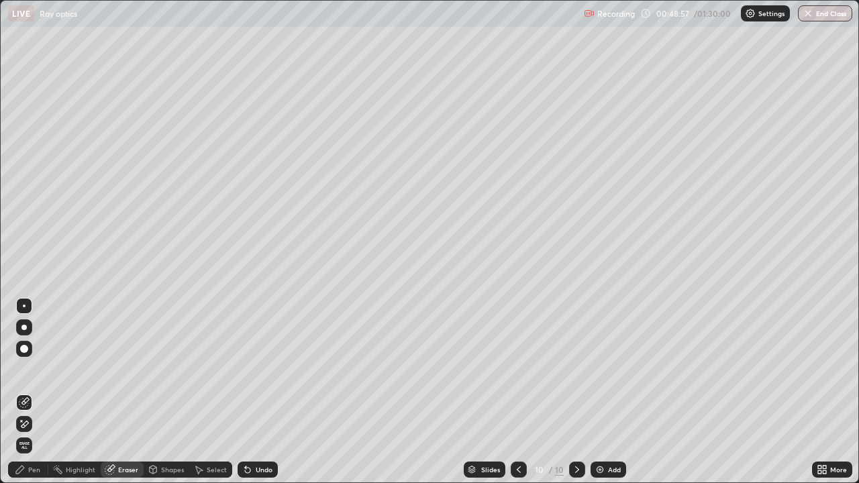
click at [28, 397] on div "Pen" at bounding box center [34, 469] width 12 height 7
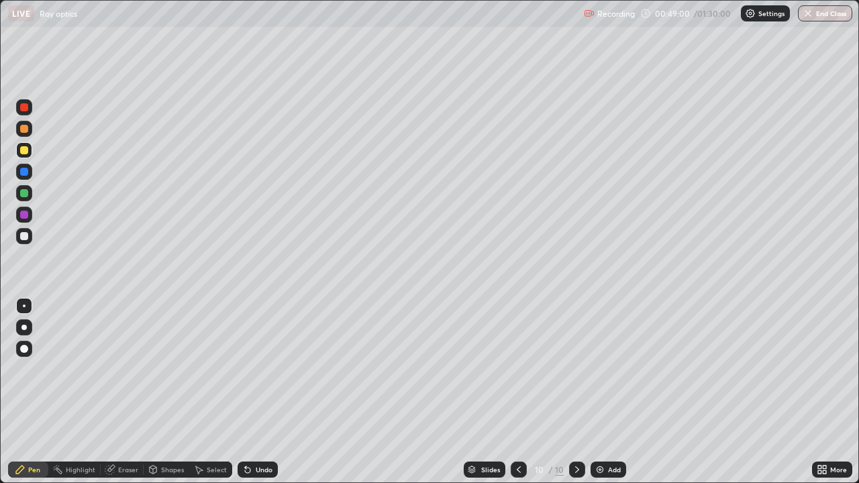
click at [257, 397] on div "Undo" at bounding box center [264, 469] width 17 height 7
click at [121, 397] on div "Eraser" at bounding box center [128, 469] width 20 height 7
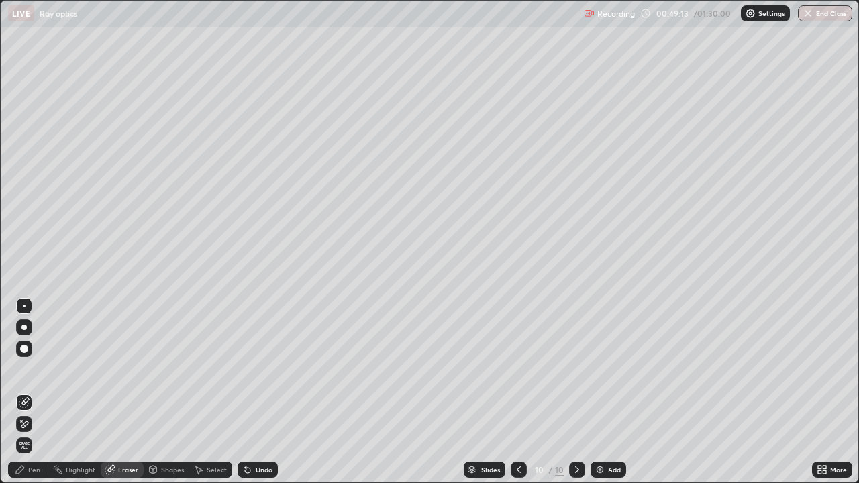
click at [33, 397] on div "Pen" at bounding box center [34, 469] width 12 height 7
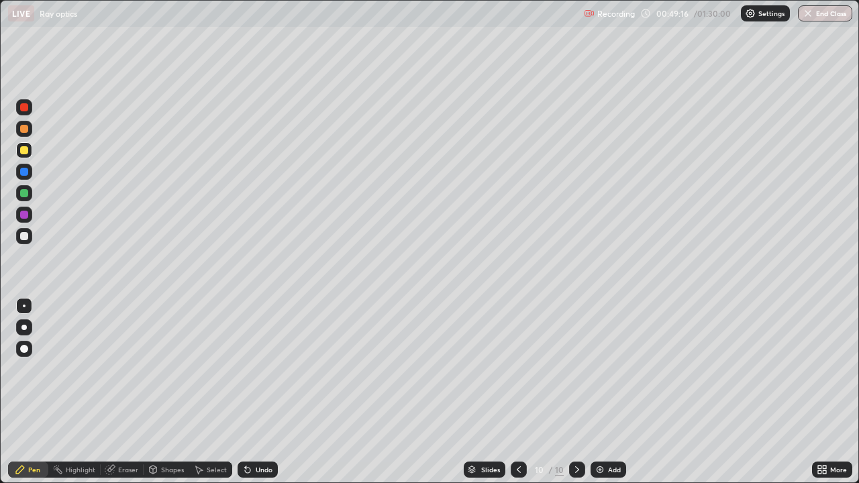
click at [27, 130] on div at bounding box center [24, 129] width 8 height 8
click at [25, 155] on div at bounding box center [24, 150] width 16 height 16
click at [24, 107] on div at bounding box center [24, 107] width 8 height 8
click at [21, 147] on div at bounding box center [24, 150] width 8 height 8
click at [607, 397] on div "Add" at bounding box center [608, 469] width 36 height 16
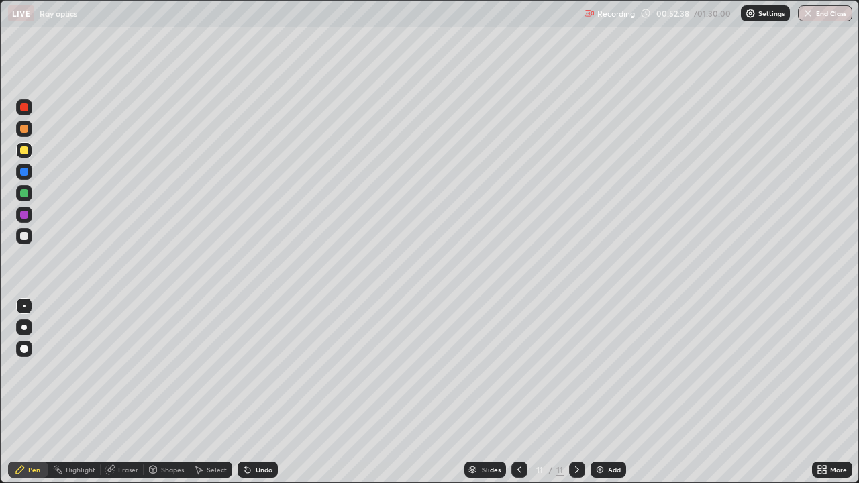
click at [25, 236] on div at bounding box center [24, 236] width 8 height 8
click at [23, 154] on div at bounding box center [24, 150] width 8 height 8
click at [28, 238] on div at bounding box center [24, 236] width 16 height 16
click at [23, 154] on div at bounding box center [24, 150] width 8 height 8
click at [260, 397] on div "Undo" at bounding box center [264, 469] width 17 height 7
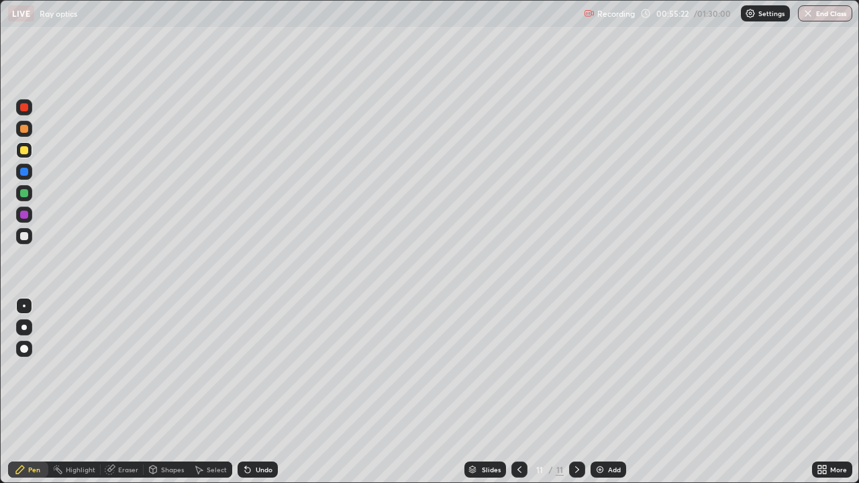
click at [256, 397] on div "Undo" at bounding box center [264, 469] width 17 height 7
click at [252, 397] on div "Undo" at bounding box center [257, 469] width 40 height 16
click at [259, 397] on div "Undo" at bounding box center [264, 469] width 17 height 7
click at [262, 397] on div "Undo" at bounding box center [257, 469] width 40 height 16
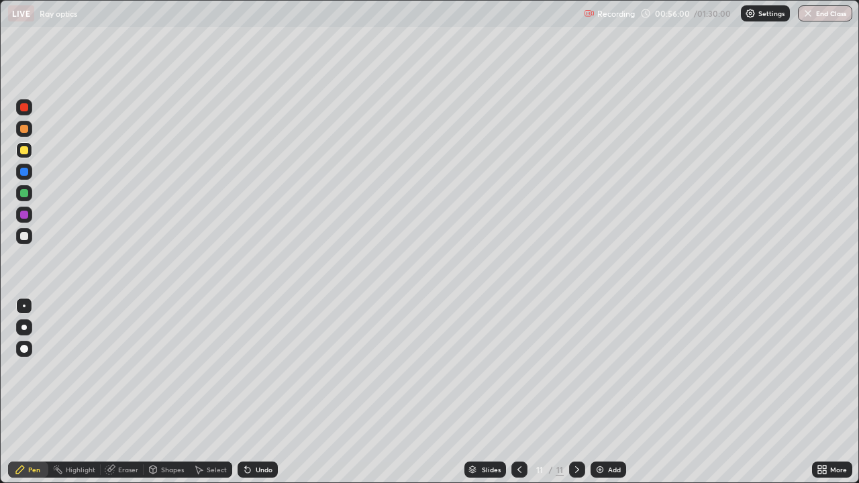
click at [261, 397] on div "Undo" at bounding box center [257, 469] width 40 height 16
click at [268, 397] on div "Undo" at bounding box center [264, 469] width 17 height 7
click at [521, 397] on div at bounding box center [519, 469] width 16 height 27
click at [574, 397] on icon at bounding box center [577, 469] width 11 height 11
click at [266, 397] on div "Undo" at bounding box center [264, 469] width 17 height 7
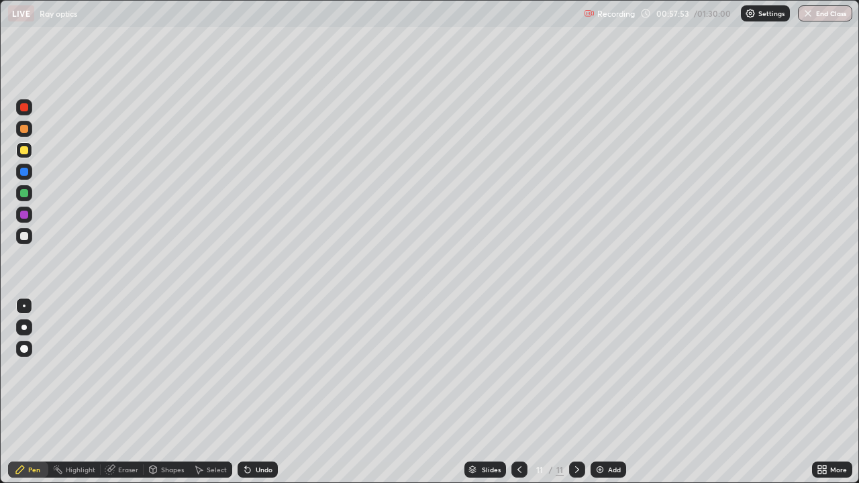
click at [261, 397] on div "Undo" at bounding box center [264, 469] width 17 height 7
click at [269, 397] on div "Undo" at bounding box center [257, 469] width 40 height 16
click at [258, 397] on div "Undo" at bounding box center [264, 469] width 17 height 7
click at [246, 397] on icon at bounding box center [247, 470] width 5 height 5
click at [245, 397] on icon at bounding box center [245, 466] width 1 height 1
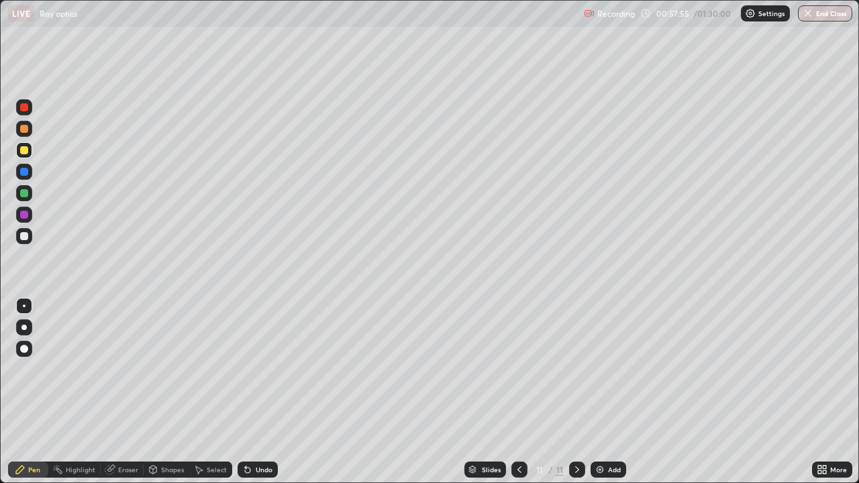
click at [244, 397] on icon at bounding box center [247, 469] width 11 height 11
click at [242, 397] on icon at bounding box center [247, 469] width 11 height 11
click at [246, 397] on icon at bounding box center [247, 470] width 5 height 5
click at [518, 397] on icon at bounding box center [519, 469] width 11 height 11
click at [576, 397] on icon at bounding box center [577, 469] width 11 height 11
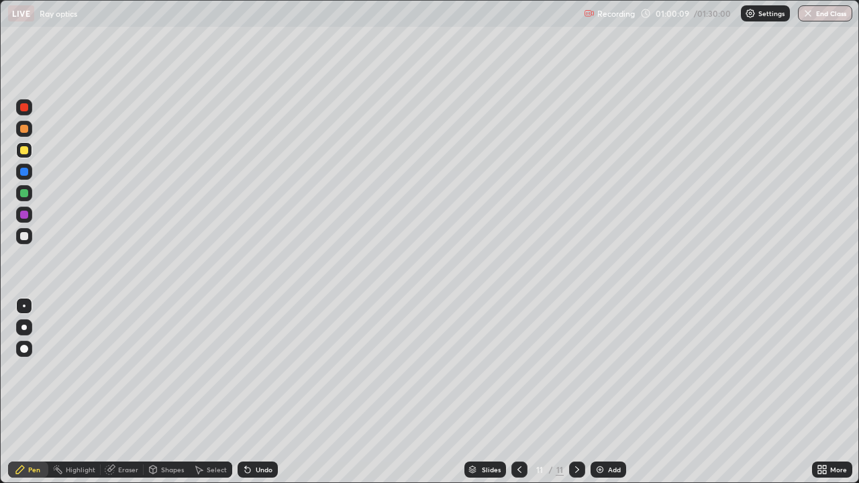
click at [615, 397] on div "Add" at bounding box center [614, 469] width 13 height 7
click at [25, 236] on div at bounding box center [24, 236] width 8 height 8
click at [520, 397] on div at bounding box center [519, 469] width 16 height 16
click at [519, 397] on icon at bounding box center [519, 469] width 11 height 11
click at [518, 397] on icon at bounding box center [519, 469] width 11 height 11
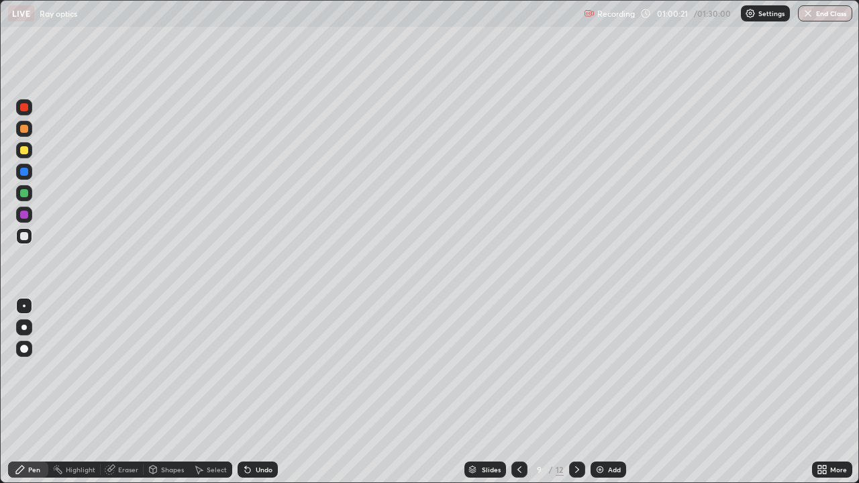
click at [518, 397] on icon at bounding box center [519, 469] width 11 height 11
click at [520, 397] on div at bounding box center [519, 469] width 16 height 27
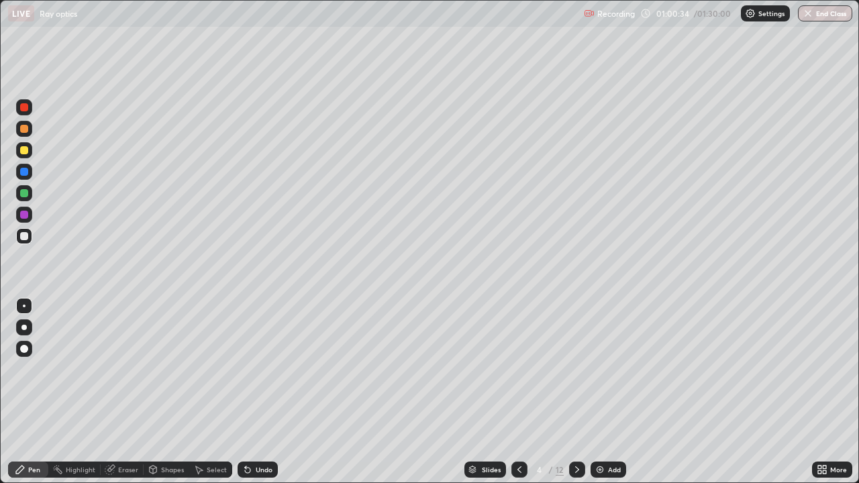
click at [576, 397] on icon at bounding box center [577, 469] width 4 height 7
click at [576, 397] on icon at bounding box center [577, 469] width 11 height 11
click at [575, 397] on icon at bounding box center [577, 469] width 4 height 7
click at [576, 397] on icon at bounding box center [577, 469] width 11 height 11
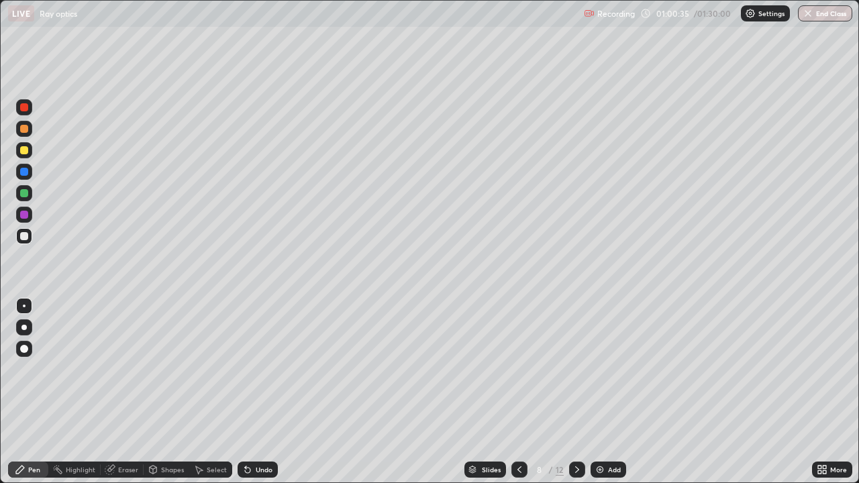
click at [569, 397] on div at bounding box center [577, 469] width 16 height 16
click at [576, 397] on icon at bounding box center [577, 469] width 11 height 11
click at [573, 397] on icon at bounding box center [577, 469] width 11 height 11
click at [262, 397] on div "Undo" at bounding box center [264, 469] width 17 height 7
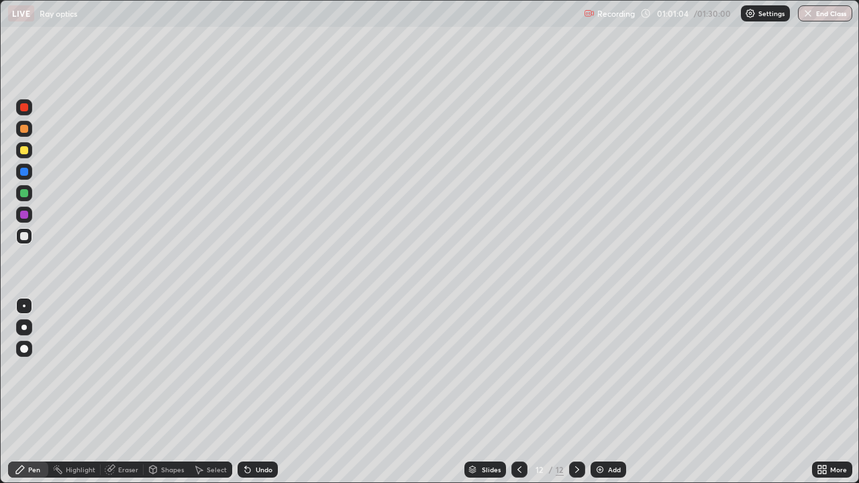
click at [254, 397] on div "Undo" at bounding box center [257, 469] width 40 height 16
click at [25, 151] on div at bounding box center [24, 150] width 8 height 8
click at [25, 241] on div at bounding box center [24, 236] width 16 height 16
click at [260, 397] on div "Undo" at bounding box center [264, 469] width 17 height 7
click at [256, 397] on div "Undo" at bounding box center [264, 469] width 17 height 7
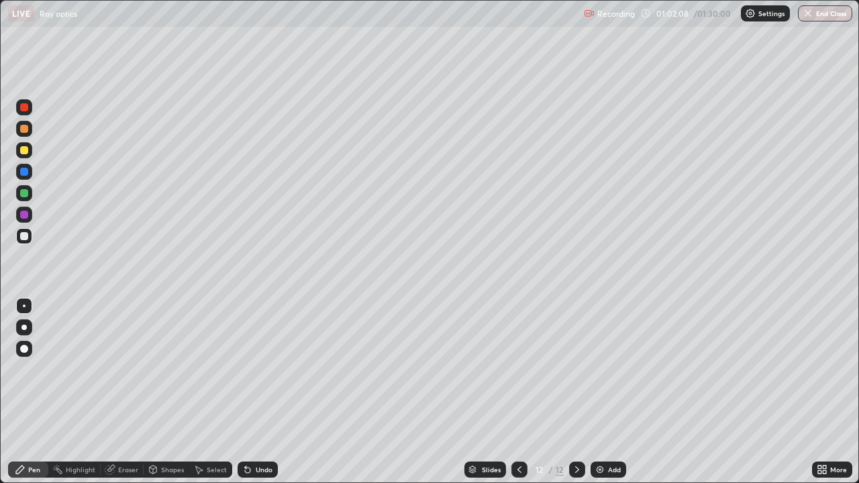
click at [254, 397] on div "Undo" at bounding box center [257, 469] width 40 height 16
click at [26, 153] on div at bounding box center [24, 150] width 8 height 8
click at [253, 397] on div "Undo" at bounding box center [257, 469] width 40 height 16
click at [256, 397] on div "Undo" at bounding box center [264, 469] width 17 height 7
click at [258, 397] on div "Undo" at bounding box center [257, 469] width 40 height 16
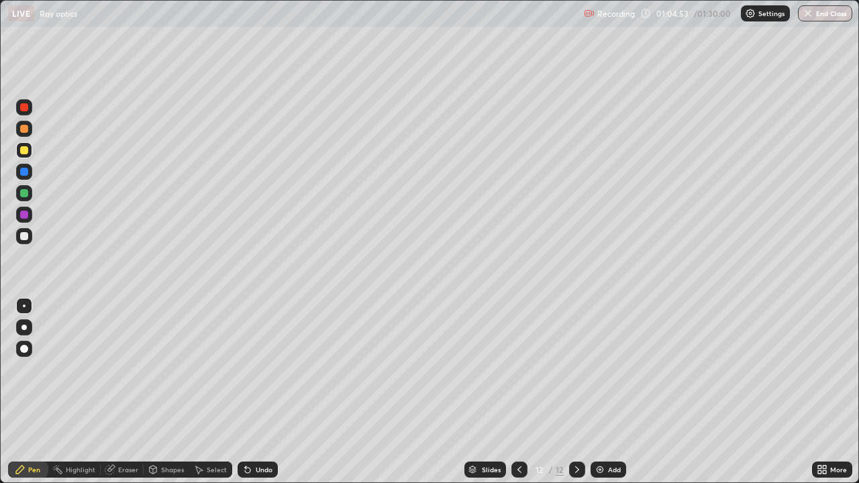
click at [250, 397] on icon at bounding box center [247, 469] width 11 height 11
click at [260, 397] on div "Undo" at bounding box center [264, 469] width 17 height 7
click at [267, 397] on div "Undo" at bounding box center [264, 469] width 17 height 7
click at [250, 397] on icon at bounding box center [247, 469] width 11 height 11
click at [260, 397] on div "Undo" at bounding box center [264, 469] width 17 height 7
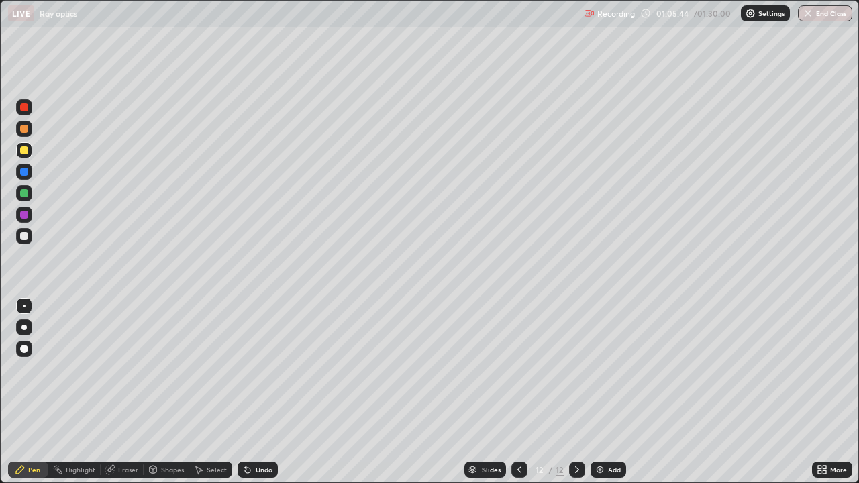
click at [22, 131] on div at bounding box center [24, 129] width 8 height 8
click at [30, 193] on div at bounding box center [24, 193] width 16 height 16
click at [25, 104] on div at bounding box center [24, 107] width 8 height 8
click at [25, 237] on div at bounding box center [24, 236] width 8 height 8
click at [25, 150] on div at bounding box center [24, 150] width 8 height 8
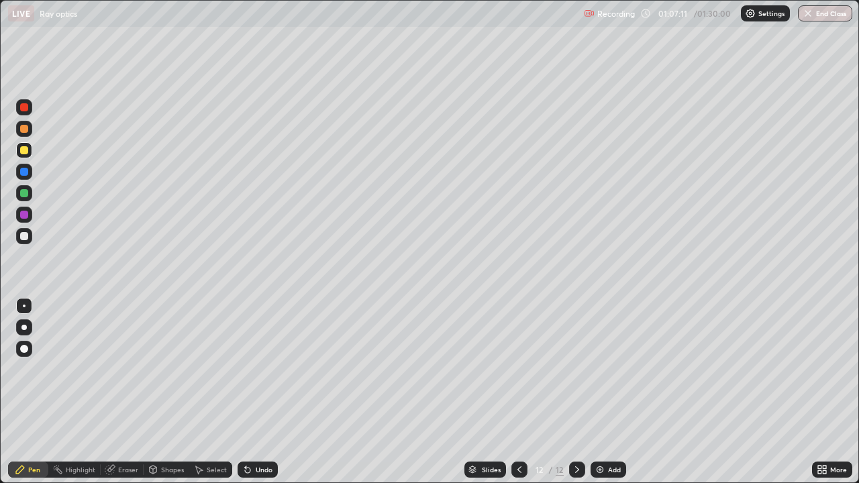
click at [24, 236] on div at bounding box center [24, 236] width 8 height 8
click at [27, 154] on div at bounding box center [24, 150] width 16 height 16
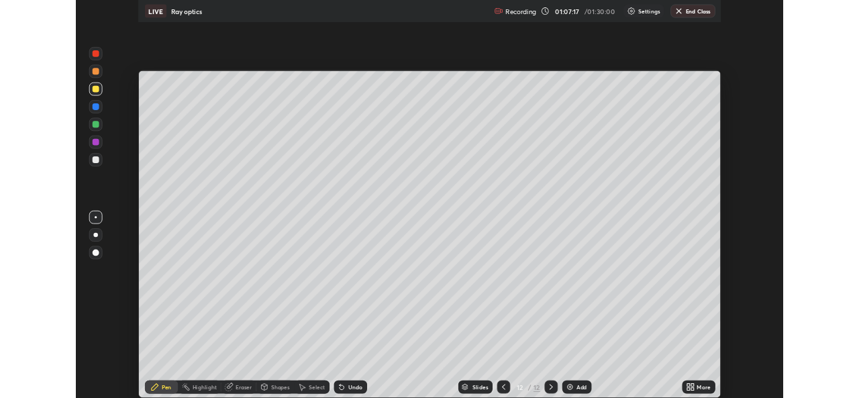
scroll to position [66680, 66219]
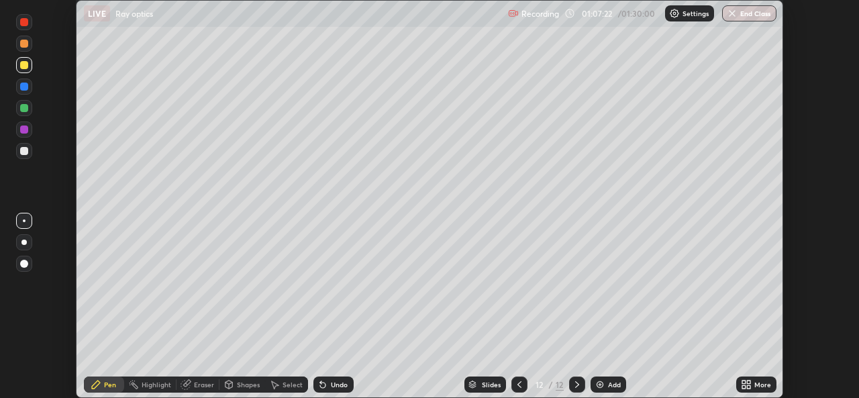
click at [23, 42] on div at bounding box center [24, 44] width 8 height 8
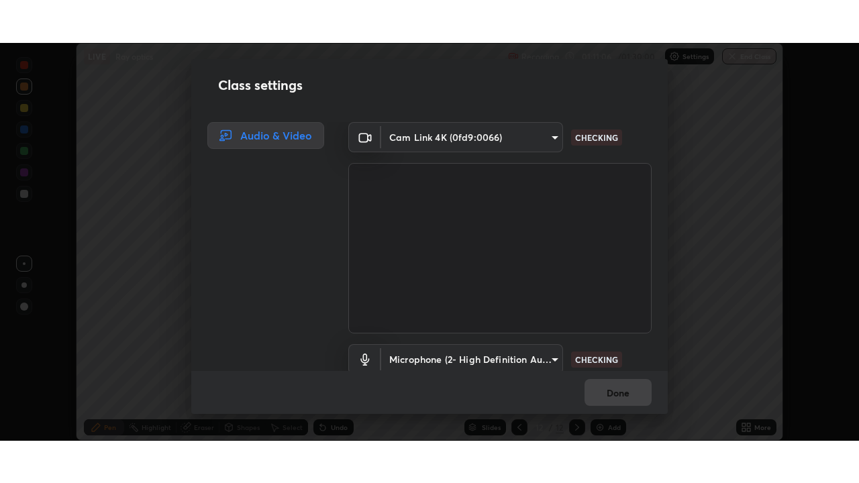
scroll to position [56, 0]
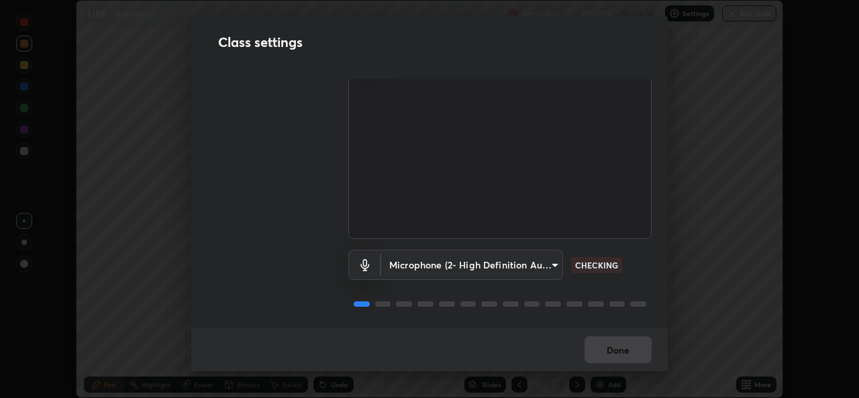
click at [606, 364] on div "Done" at bounding box center [429, 349] width 476 height 43
click at [609, 358] on div "Done" at bounding box center [429, 349] width 476 height 43
click at [598, 357] on div "Done" at bounding box center [429, 349] width 476 height 43
click at [598, 355] on div "Done" at bounding box center [429, 349] width 476 height 43
click at [593, 356] on div "Done" at bounding box center [429, 349] width 476 height 43
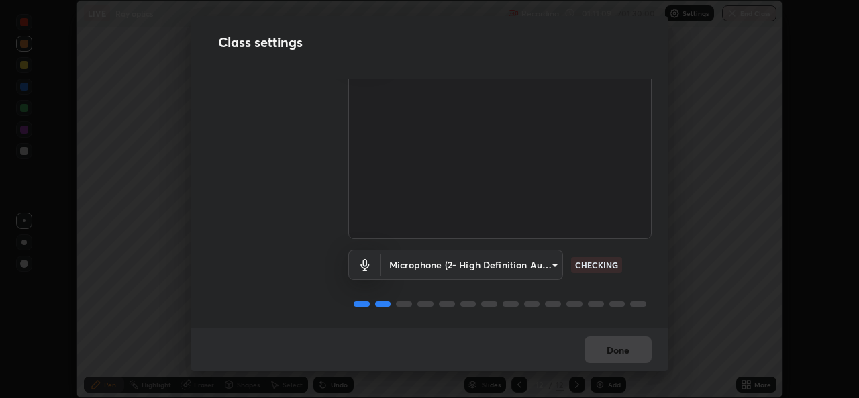
click at [592, 354] on div "Done" at bounding box center [429, 349] width 476 height 43
click at [590, 355] on div "Done" at bounding box center [429, 349] width 476 height 43
click at [591, 356] on div "Done" at bounding box center [429, 349] width 476 height 43
click at [591, 358] on div "Done" at bounding box center [429, 349] width 476 height 43
click at [590, 359] on div "Done" at bounding box center [429, 349] width 476 height 43
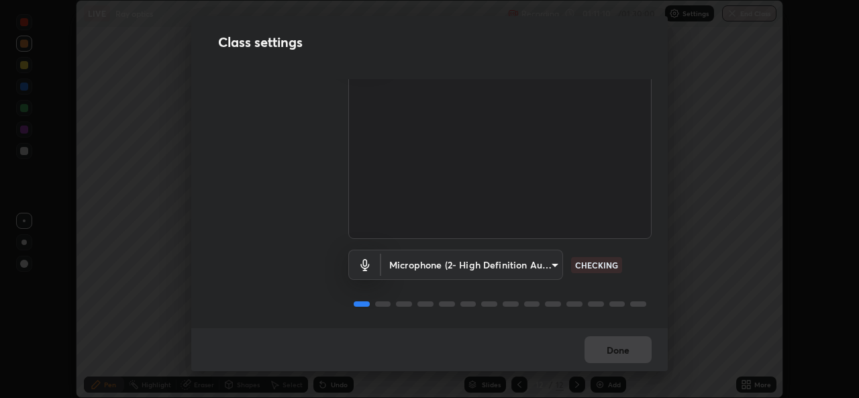
click at [591, 361] on div "Done" at bounding box center [429, 349] width 476 height 43
click at [591, 362] on div "Done" at bounding box center [429, 349] width 476 height 43
click at [591, 360] on div "Done" at bounding box center [429, 349] width 476 height 43
click at [594, 358] on button "Done" at bounding box center [617, 349] width 67 height 27
click at [593, 356] on button "Done" at bounding box center [617, 349] width 67 height 27
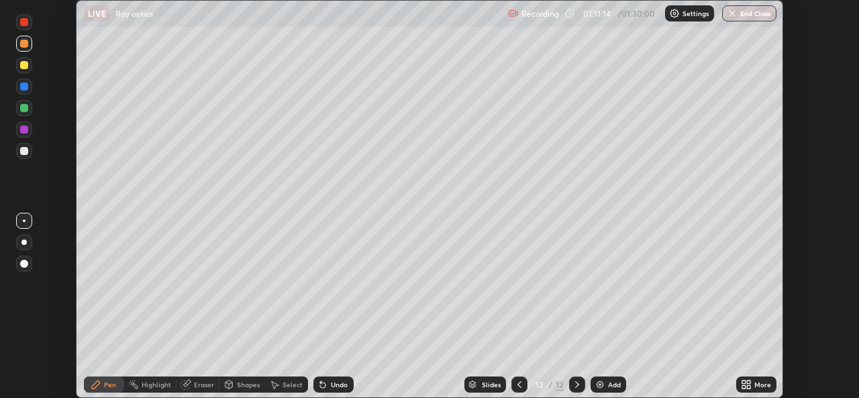
click at [25, 70] on div at bounding box center [24, 65] width 16 height 16
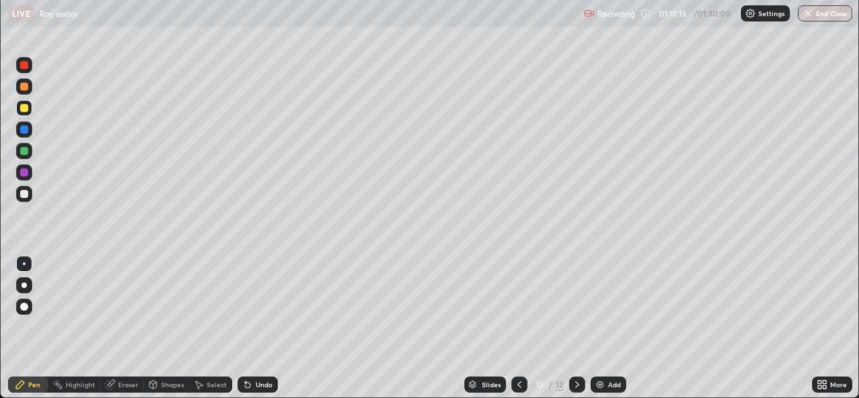
scroll to position [483, 859]
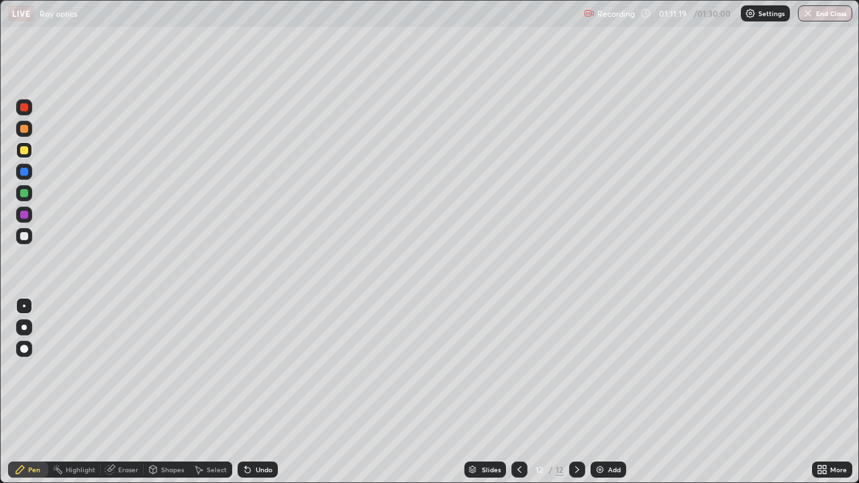
click at [30, 241] on div at bounding box center [24, 236] width 16 height 16
click at [601, 397] on img at bounding box center [599, 469] width 11 height 11
click at [262, 397] on div "Undo" at bounding box center [257, 469] width 40 height 16
click at [28, 149] on div at bounding box center [24, 150] width 16 height 16
click at [258, 397] on div "Undo" at bounding box center [264, 469] width 17 height 7
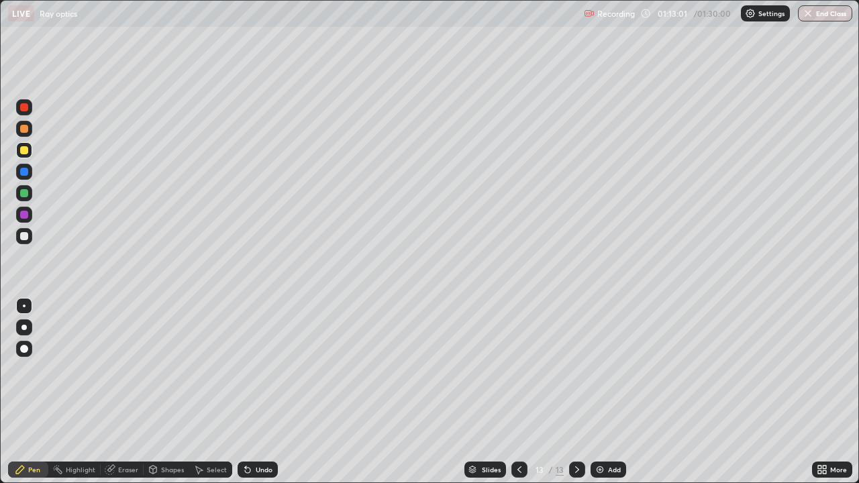
click at [260, 397] on div "Undo" at bounding box center [264, 469] width 17 height 7
click at [262, 397] on div "Undo" at bounding box center [264, 469] width 17 height 7
click at [258, 397] on div "Undo" at bounding box center [264, 469] width 17 height 7
click at [258, 397] on div "Undo" at bounding box center [257, 469] width 40 height 16
click at [27, 128] on div at bounding box center [24, 129] width 8 height 8
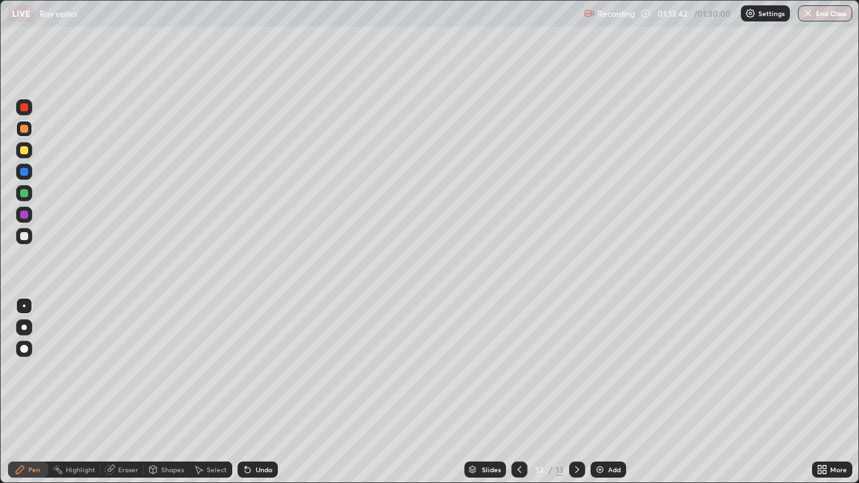
click at [256, 397] on div "Undo" at bounding box center [264, 469] width 17 height 7
click at [264, 397] on div "Undo" at bounding box center [264, 469] width 17 height 7
click at [28, 243] on div at bounding box center [24, 236] width 16 height 16
click at [603, 397] on div "Add" at bounding box center [608, 469] width 36 height 16
click at [26, 148] on div at bounding box center [24, 150] width 8 height 8
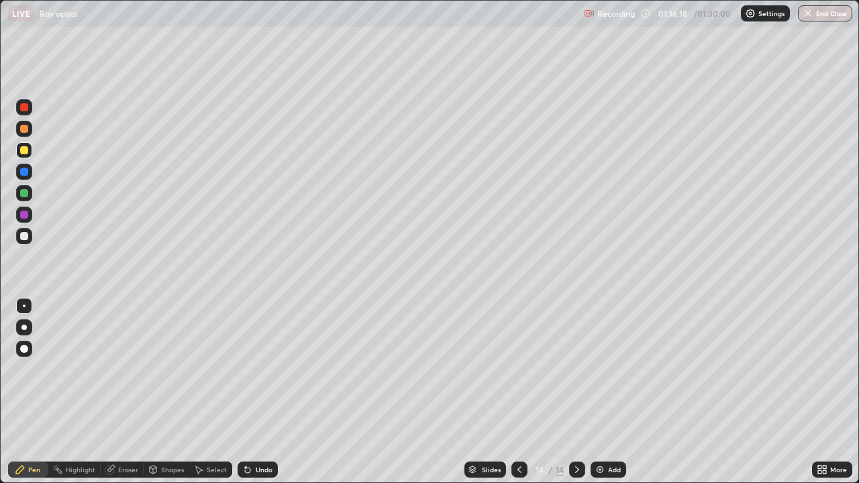
click at [258, 397] on div "Undo" at bounding box center [264, 469] width 17 height 7
click at [23, 125] on div at bounding box center [24, 129] width 8 height 8
click at [20, 152] on div at bounding box center [24, 150] width 8 height 8
click at [26, 126] on div at bounding box center [24, 129] width 8 height 8
click at [27, 110] on div at bounding box center [24, 107] width 8 height 8
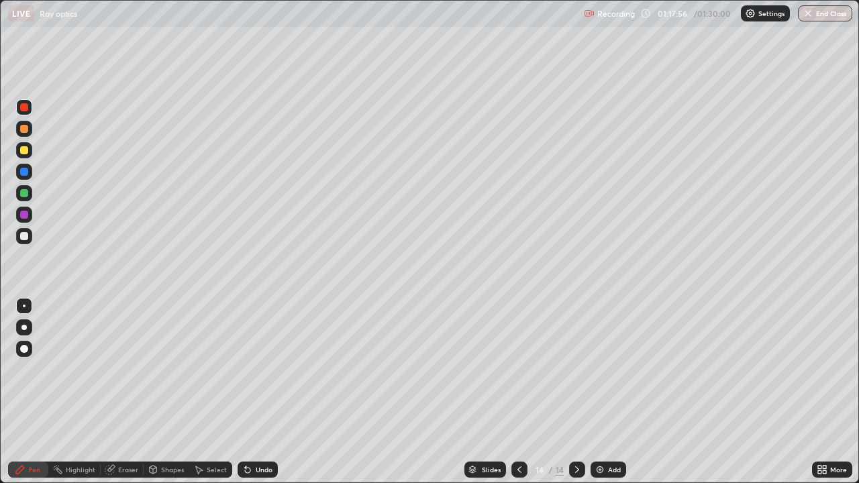
click at [514, 397] on icon at bounding box center [519, 469] width 11 height 11
click at [576, 397] on icon at bounding box center [577, 469] width 11 height 11
click at [255, 397] on div "Undo" at bounding box center [257, 469] width 40 height 16
click at [257, 397] on div "Undo" at bounding box center [257, 469] width 40 height 16
click at [259, 397] on div "Undo" at bounding box center [264, 469] width 17 height 7
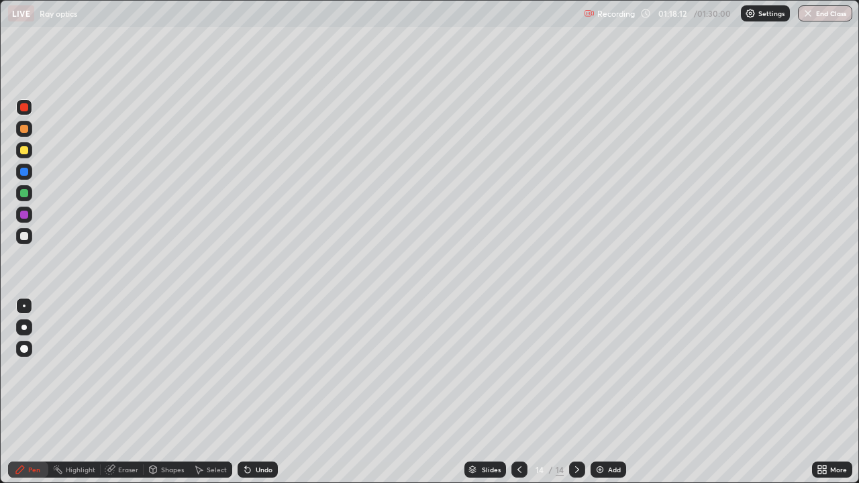
click at [253, 397] on div "Undo" at bounding box center [257, 469] width 40 height 16
click at [254, 397] on div "Undo" at bounding box center [257, 469] width 40 height 16
click at [262, 397] on div "Undo" at bounding box center [257, 469] width 40 height 16
click at [30, 240] on div at bounding box center [24, 236] width 16 height 16
click at [609, 397] on div "Add" at bounding box center [608, 469] width 36 height 16
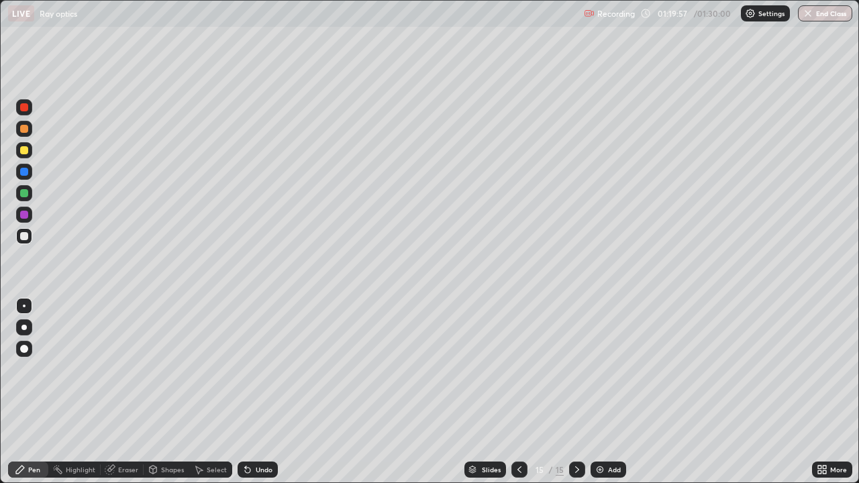
click at [29, 151] on div at bounding box center [24, 150] width 16 height 16
click at [30, 229] on div at bounding box center [24, 235] width 16 height 21
click at [24, 151] on div at bounding box center [24, 150] width 8 height 8
click at [256, 397] on div "Undo" at bounding box center [264, 469] width 17 height 7
click at [24, 127] on div at bounding box center [24, 129] width 8 height 8
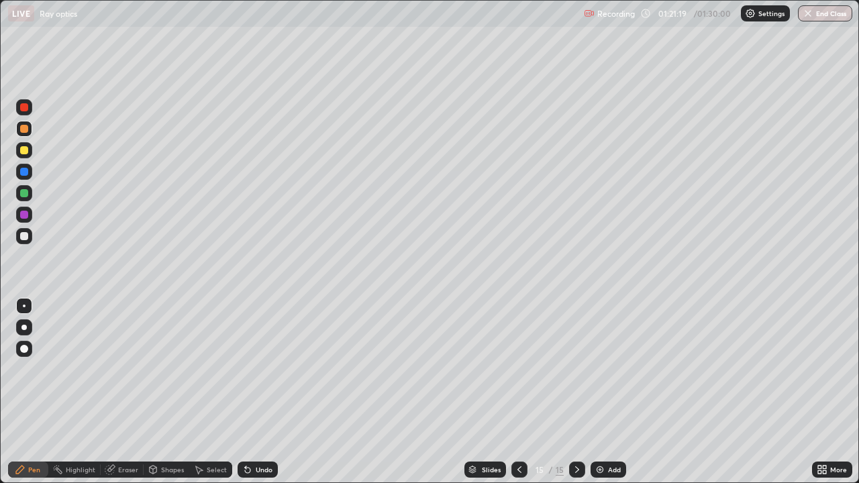
click at [257, 397] on div "Undo" at bounding box center [264, 469] width 17 height 7
click at [253, 397] on div "Undo" at bounding box center [257, 469] width 40 height 16
click at [612, 397] on div "Add" at bounding box center [614, 469] width 13 height 7
click at [254, 397] on div "Undo" at bounding box center [257, 469] width 40 height 16
click at [29, 237] on div at bounding box center [24, 236] width 16 height 16
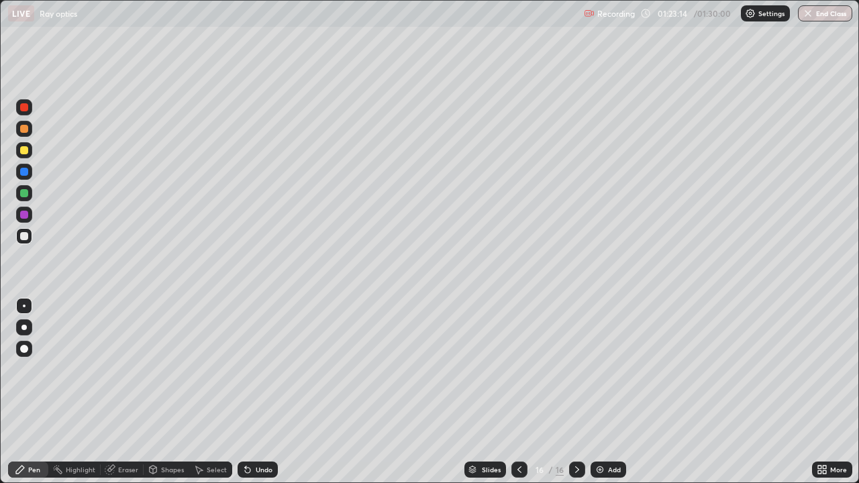
click at [23, 150] on div at bounding box center [24, 150] width 8 height 8
click at [30, 237] on div at bounding box center [24, 236] width 16 height 16
click at [22, 148] on div at bounding box center [24, 150] width 8 height 8
click at [162, 397] on div "Shapes" at bounding box center [172, 469] width 23 height 7
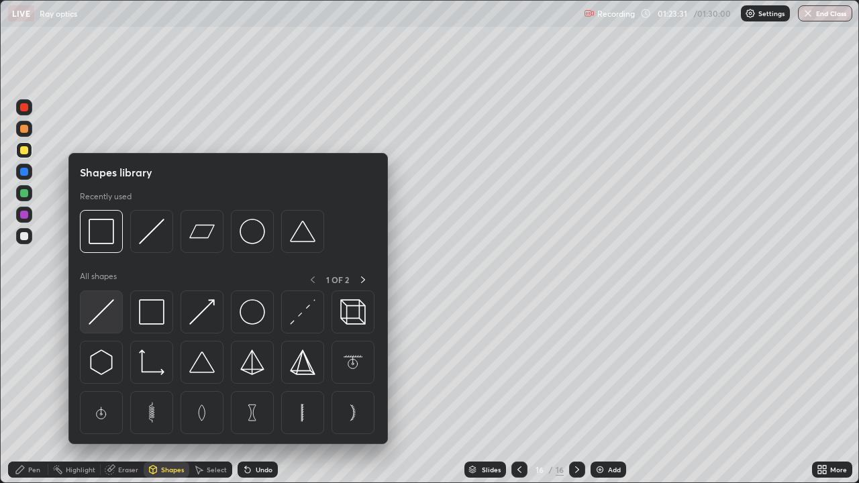
click at [107, 308] on img at bounding box center [101, 311] width 25 height 25
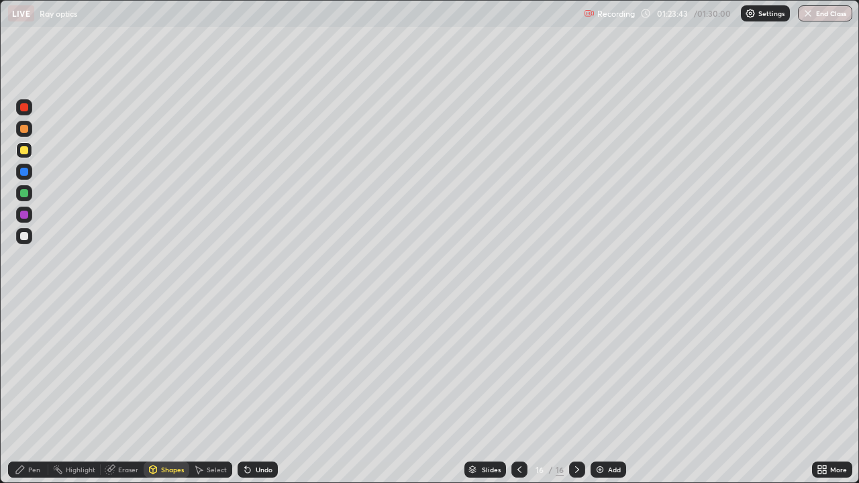
click at [35, 397] on div "Pen" at bounding box center [34, 469] width 12 height 7
click at [25, 234] on div at bounding box center [24, 236] width 8 height 8
click at [23, 153] on div at bounding box center [24, 150] width 8 height 8
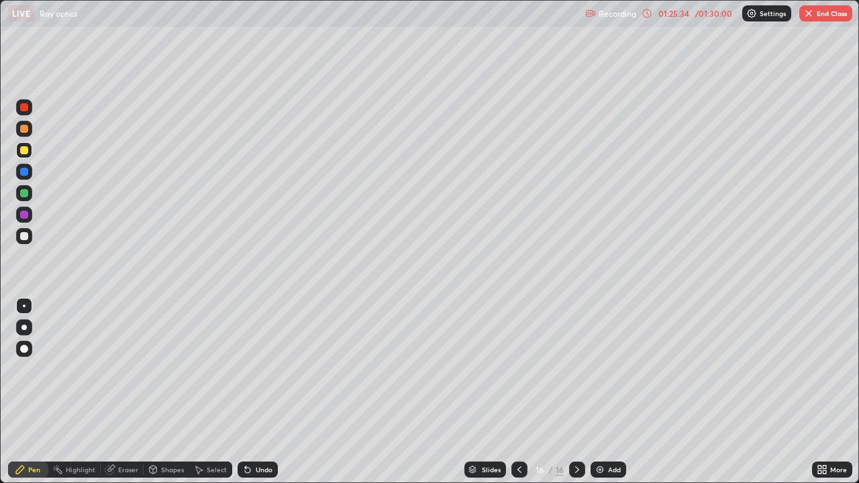
click at [267, 397] on div "Undo" at bounding box center [257, 469] width 40 height 16
click at [22, 243] on div at bounding box center [24, 236] width 16 height 16
click at [619, 397] on div "Add" at bounding box center [608, 469] width 36 height 16
click at [20, 149] on div at bounding box center [24, 150] width 8 height 8
click at [31, 239] on div at bounding box center [24, 236] width 16 height 16
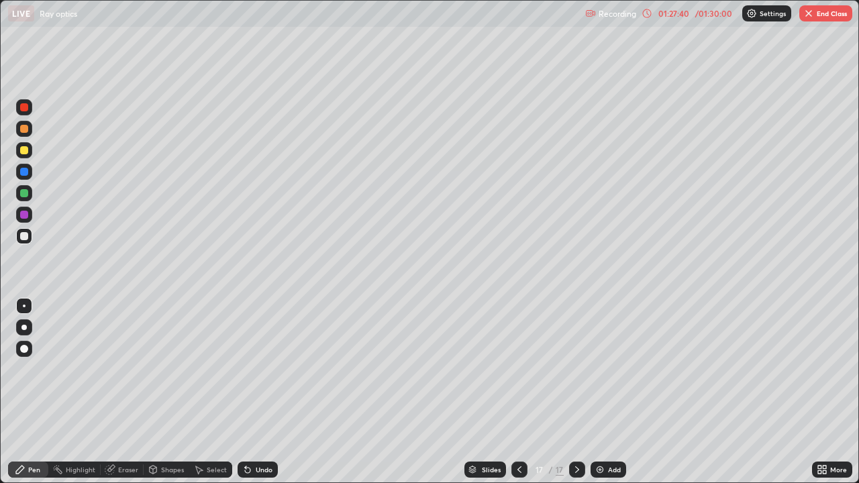
click at [263, 397] on div "Undo" at bounding box center [264, 469] width 17 height 7
click at [264, 397] on div "Undo" at bounding box center [264, 469] width 17 height 7
click at [31, 147] on div at bounding box center [24, 150] width 16 height 16
click at [258, 397] on div "Undo" at bounding box center [257, 469] width 40 height 16
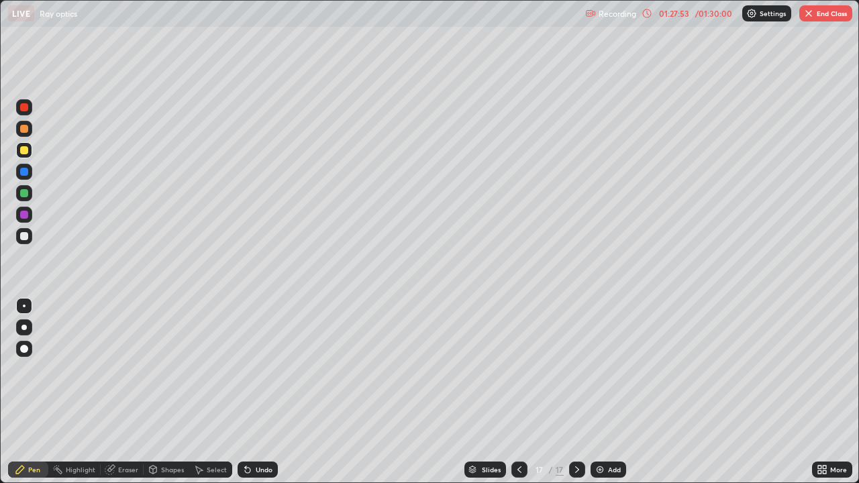
click at [266, 397] on div "Undo" at bounding box center [264, 469] width 17 height 7
click at [23, 103] on div at bounding box center [24, 107] width 8 height 8
click at [30, 148] on div at bounding box center [24, 150] width 16 height 16
click at [25, 103] on div at bounding box center [24, 107] width 8 height 8
click at [29, 217] on div at bounding box center [24, 215] width 16 height 16
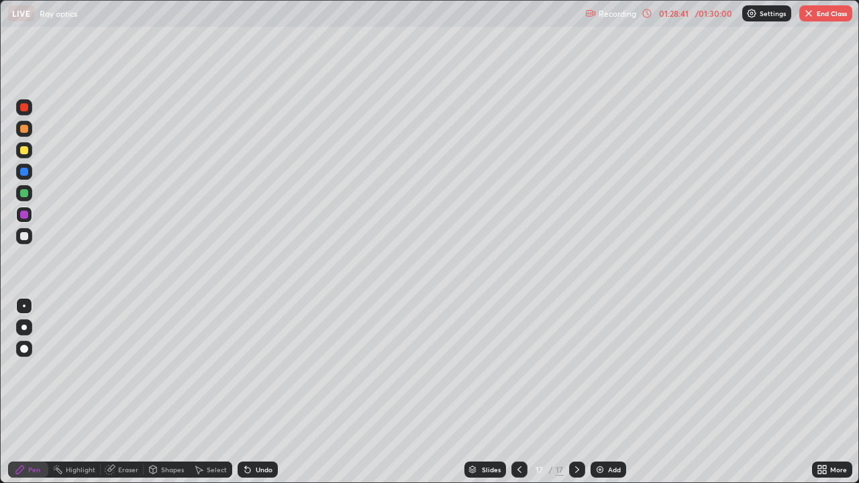
click at [25, 172] on div at bounding box center [24, 172] width 8 height 8
click at [246, 397] on icon at bounding box center [247, 470] width 5 height 5
click at [259, 397] on div "Undo" at bounding box center [264, 469] width 17 height 7
click at [262, 397] on div "Undo" at bounding box center [264, 469] width 17 height 7
click at [262, 397] on div "Undo" at bounding box center [257, 469] width 40 height 16
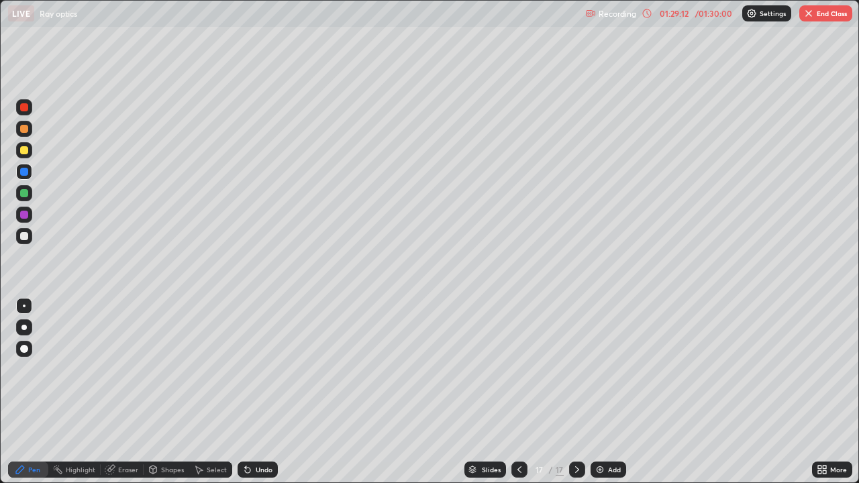
click at [34, 235] on div at bounding box center [23, 235] width 21 height 21
click at [25, 148] on div at bounding box center [24, 150] width 8 height 8
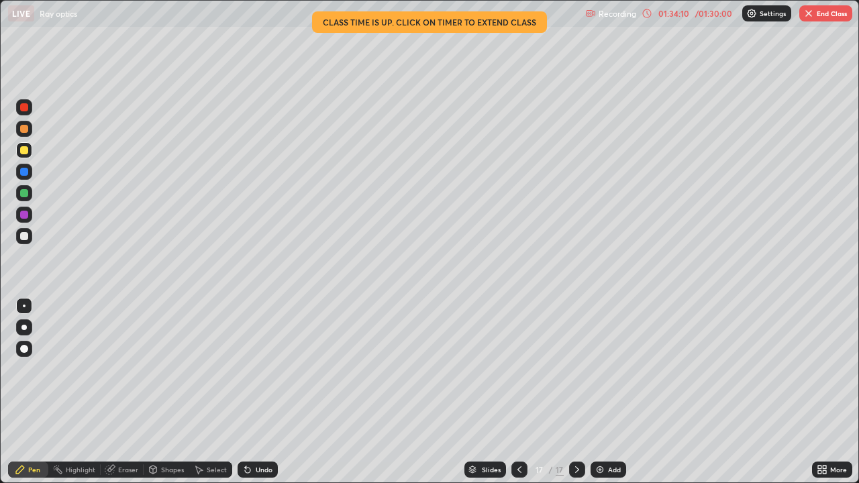
click at [829, 18] on button "End Class" at bounding box center [825, 13] width 53 height 16
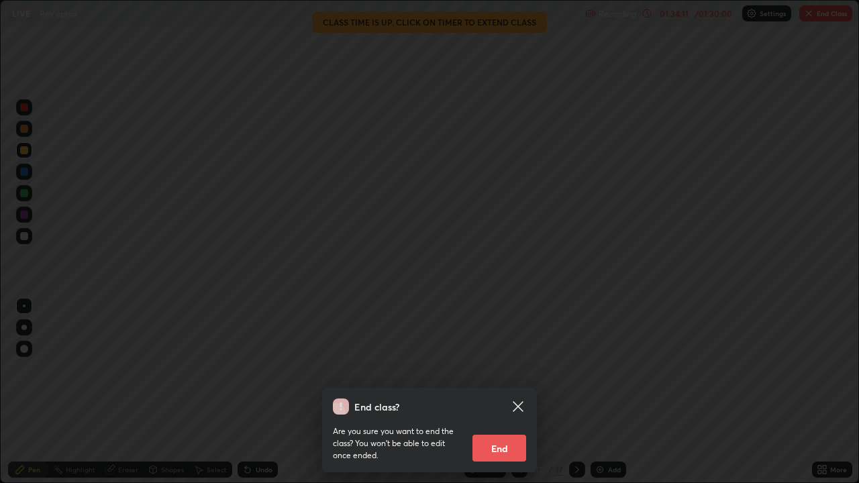
click at [494, 397] on button "End" at bounding box center [499, 448] width 54 height 27
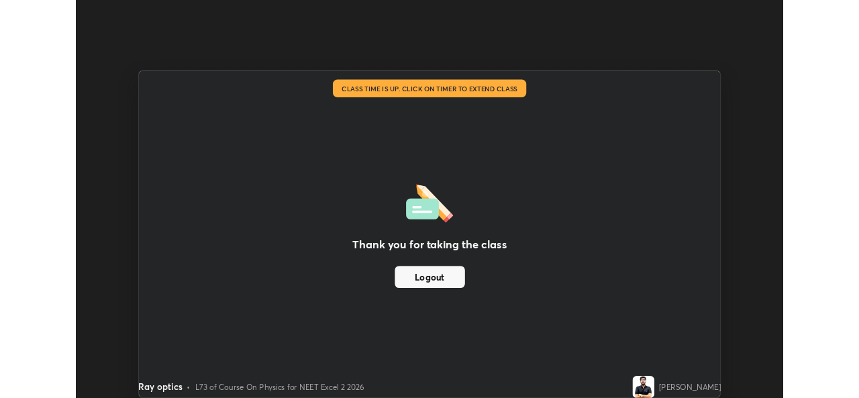
scroll to position [66680, 66219]
